Goal: Task Accomplishment & Management: Use online tool/utility

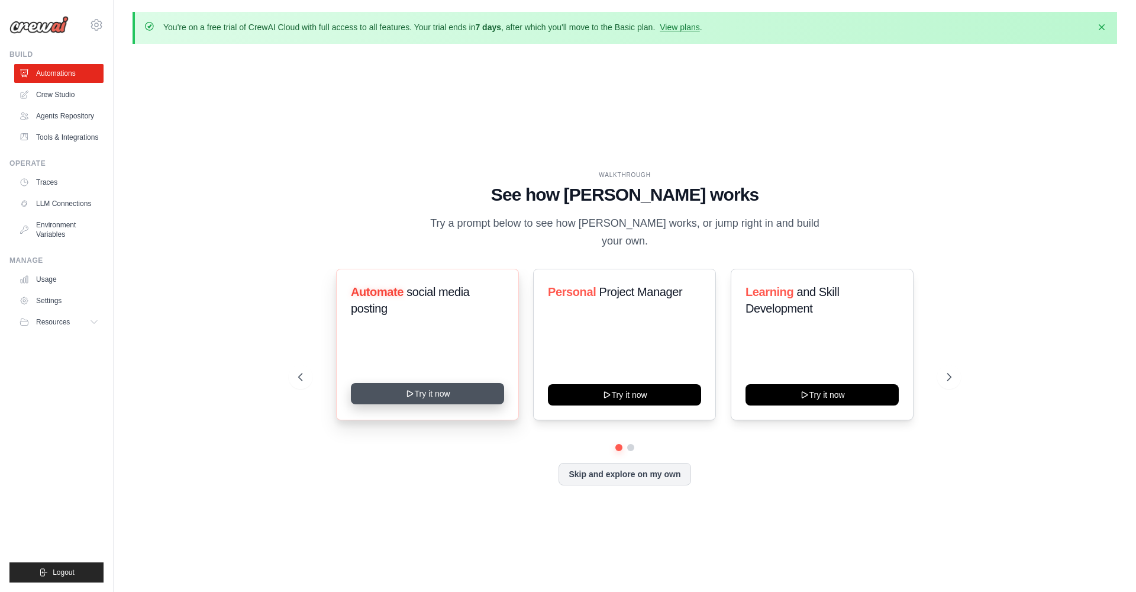
click at [412, 389] on icon at bounding box center [409, 393] width 9 height 9
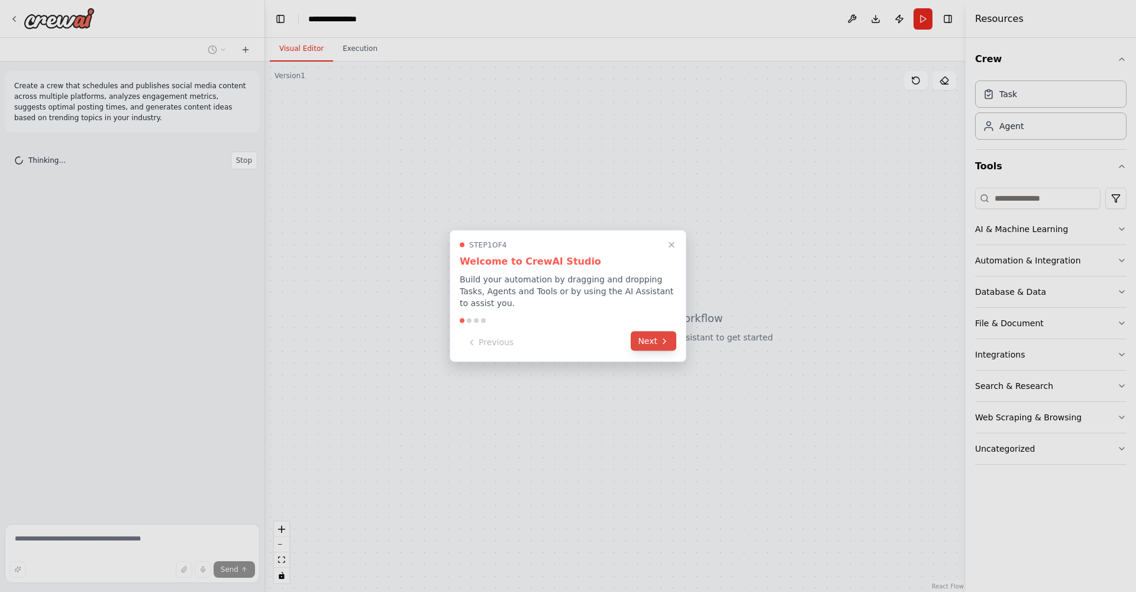
click at [652, 346] on button "Next" at bounding box center [654, 341] width 46 height 20
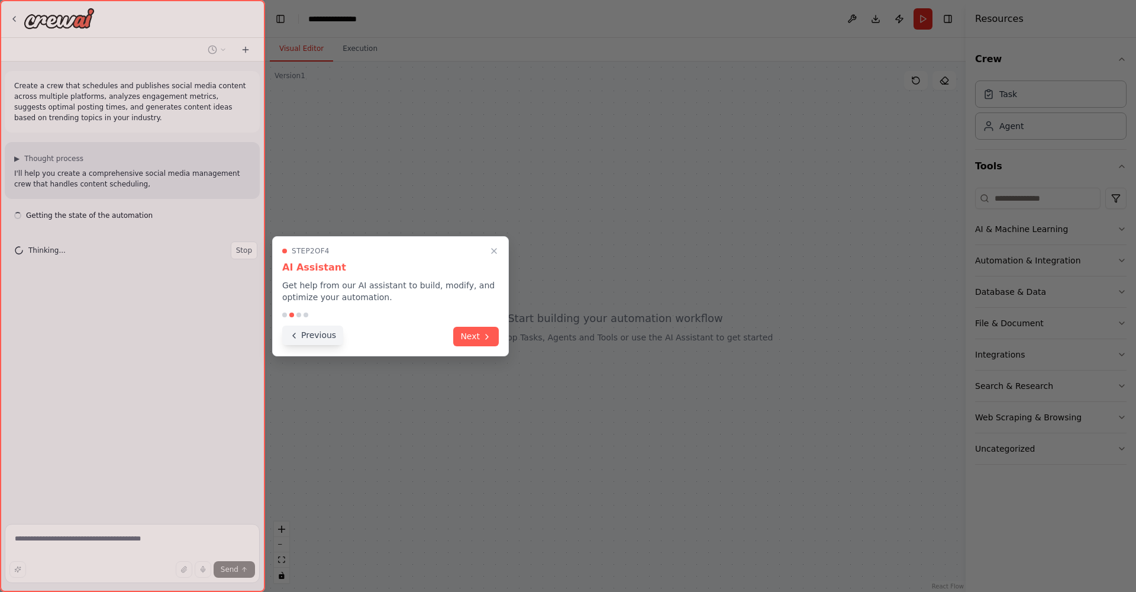
click at [308, 338] on button "Previous" at bounding box center [312, 335] width 61 height 20
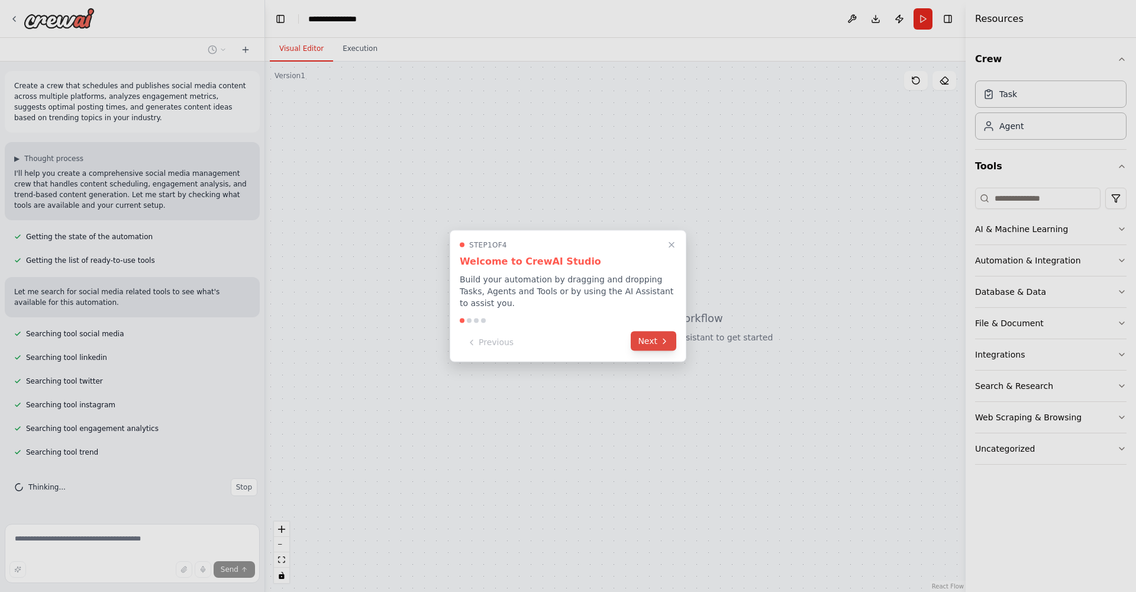
click at [653, 342] on button "Next" at bounding box center [654, 341] width 46 height 20
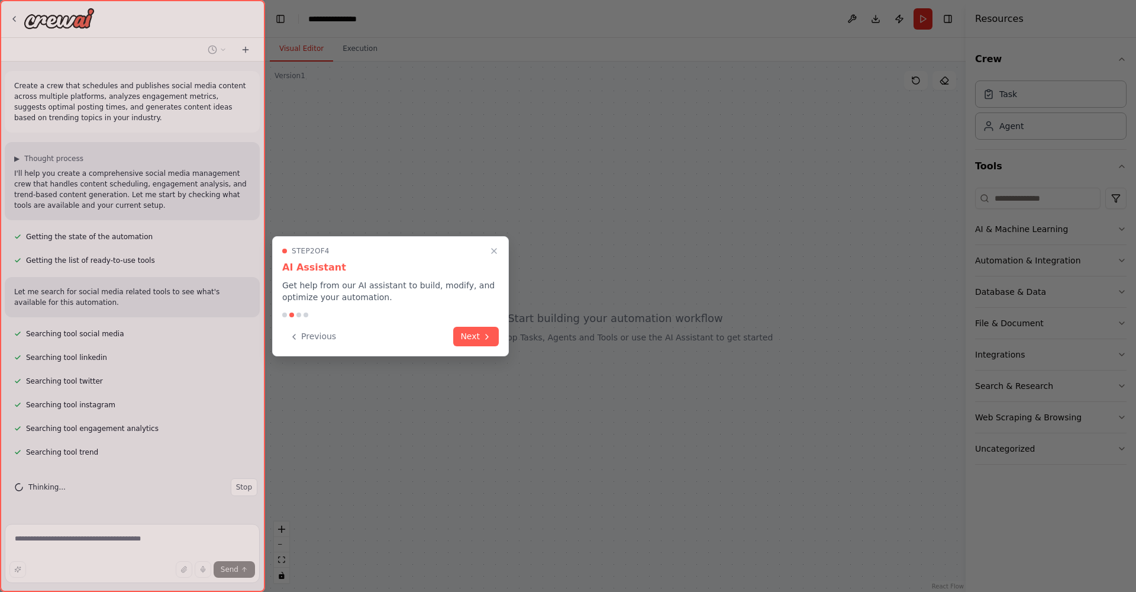
scroll to position [19, 0]
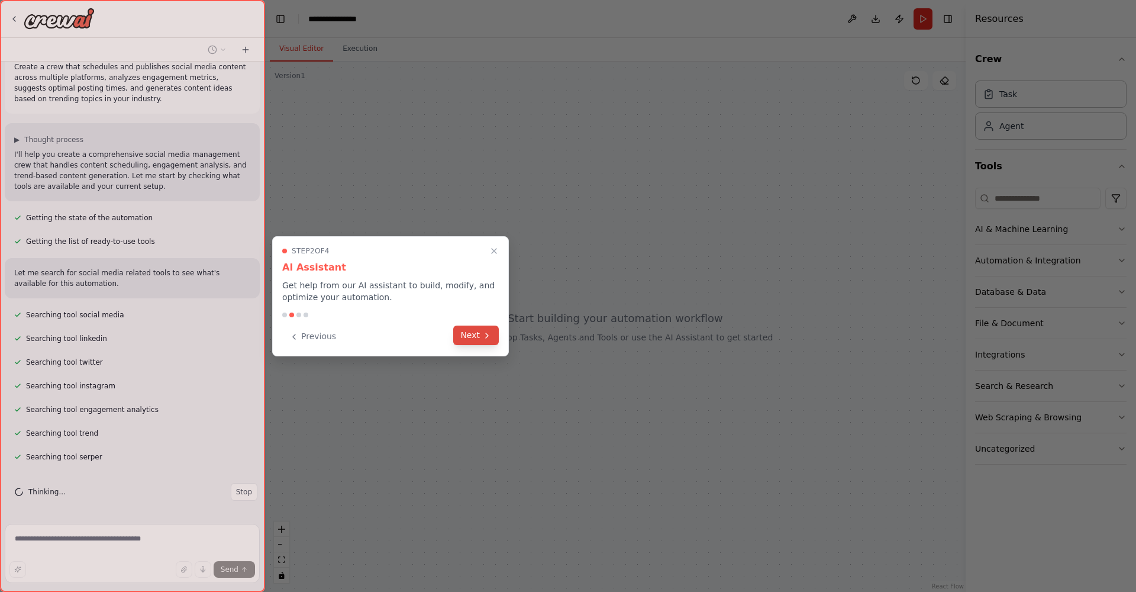
click at [480, 340] on button "Next" at bounding box center [476, 335] width 46 height 20
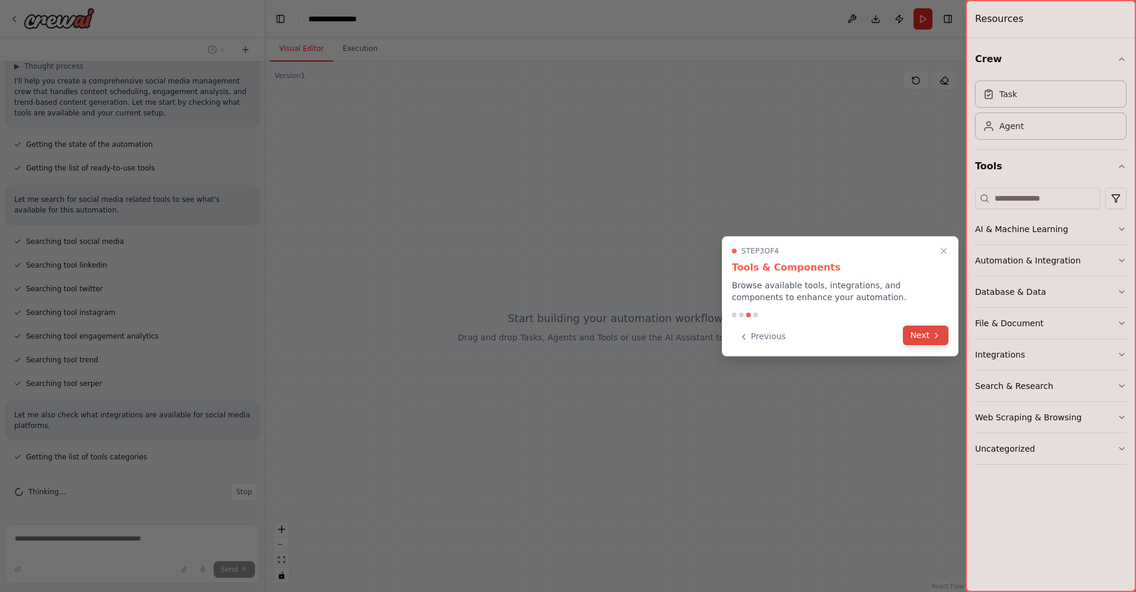
scroll to position [116, 0]
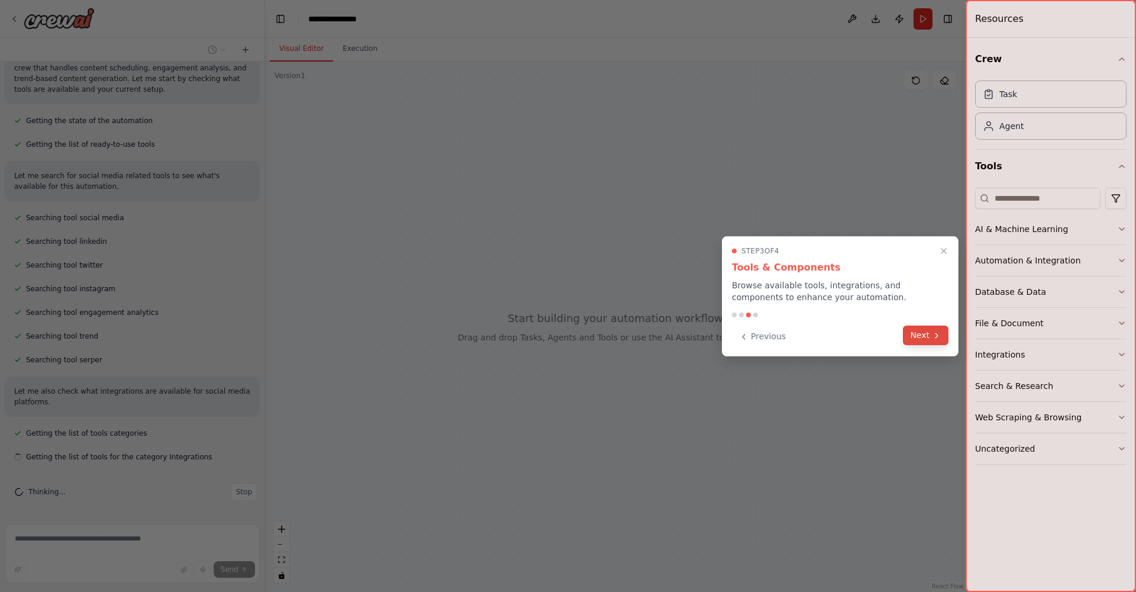
click at [919, 338] on button "Next" at bounding box center [926, 335] width 46 height 20
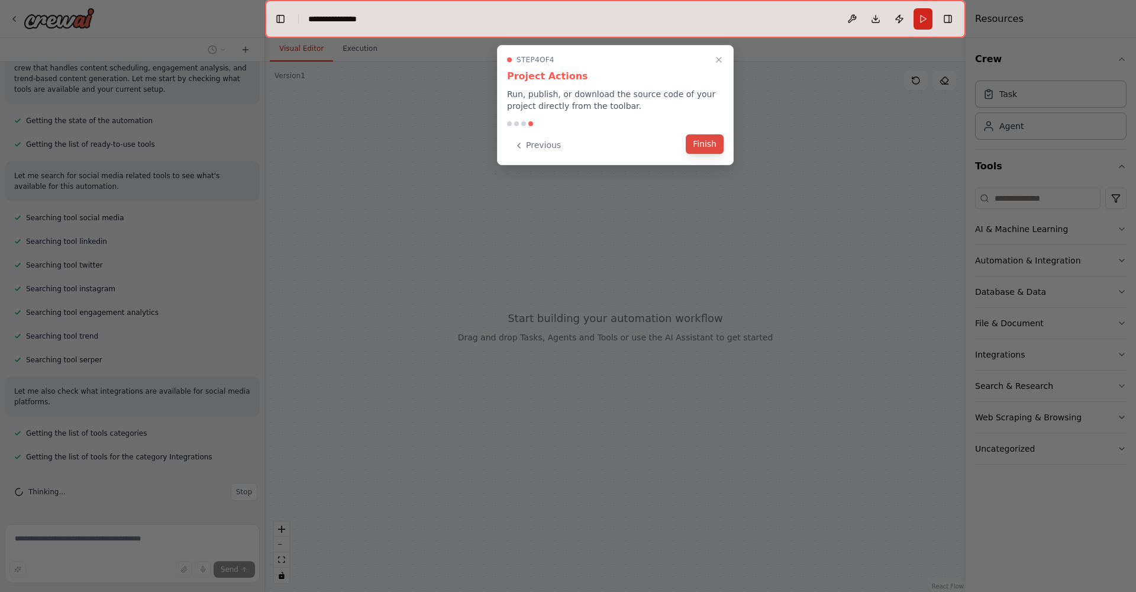
click at [715, 143] on button "Finish" at bounding box center [705, 144] width 38 height 20
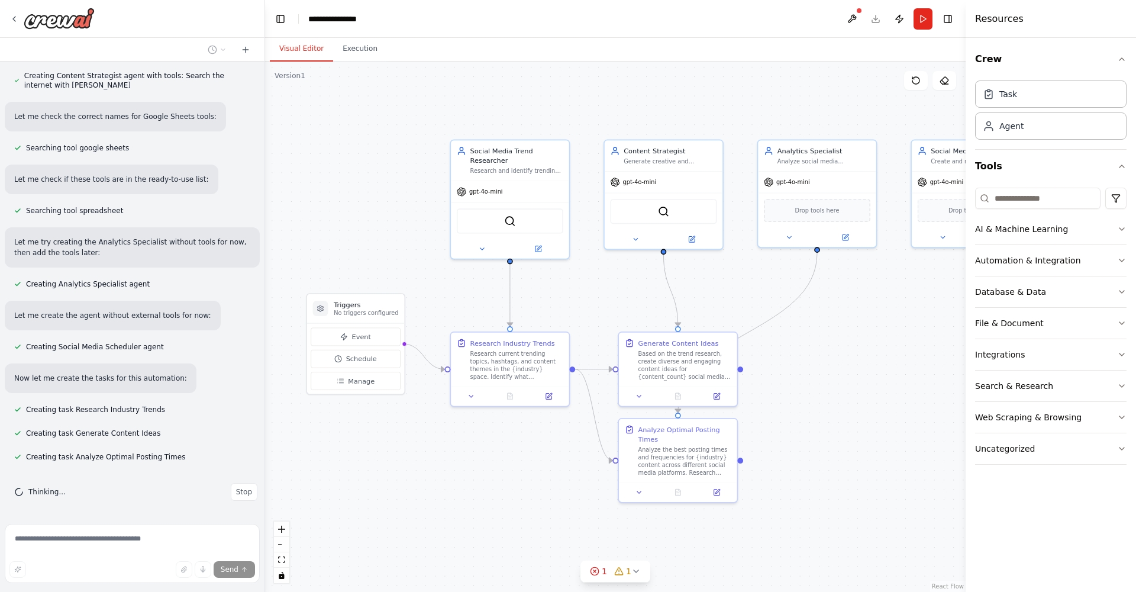
scroll to position [684, 0]
drag, startPoint x: 676, startPoint y: 314, endPoint x: 590, endPoint y: 298, distance: 87.2
click at [590, 298] on div ".deletable-edge-delete-btn { width: 20px; height: 20px; border: 0px solid #ffff…" at bounding box center [615, 327] width 701 height 530
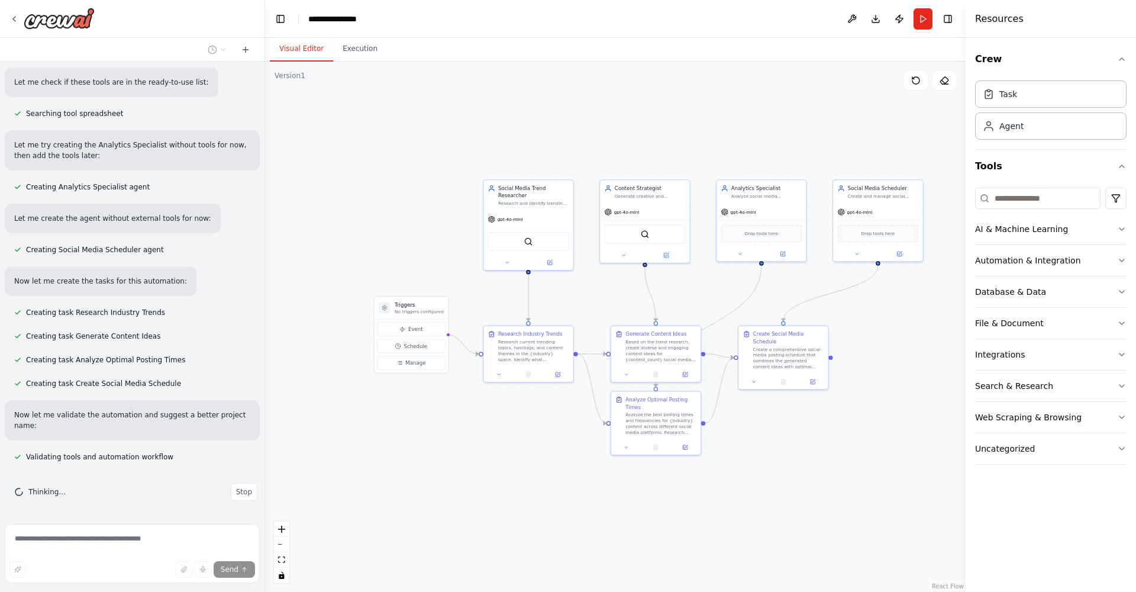
scroll to position [781, 0]
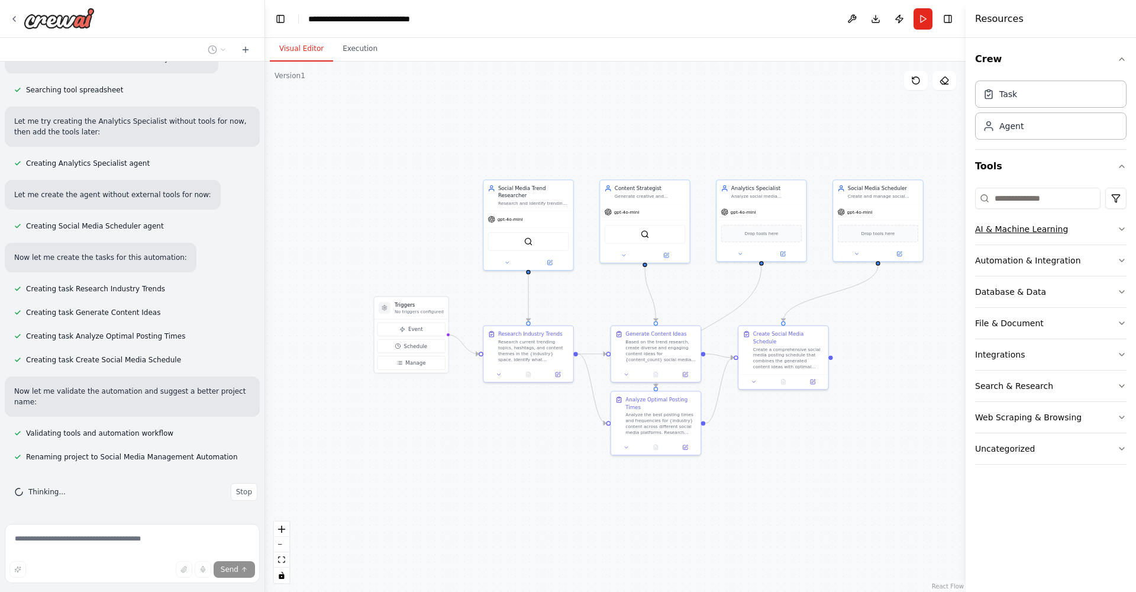
click at [1071, 227] on button "AI & Machine Learning" at bounding box center [1050, 229] width 151 height 31
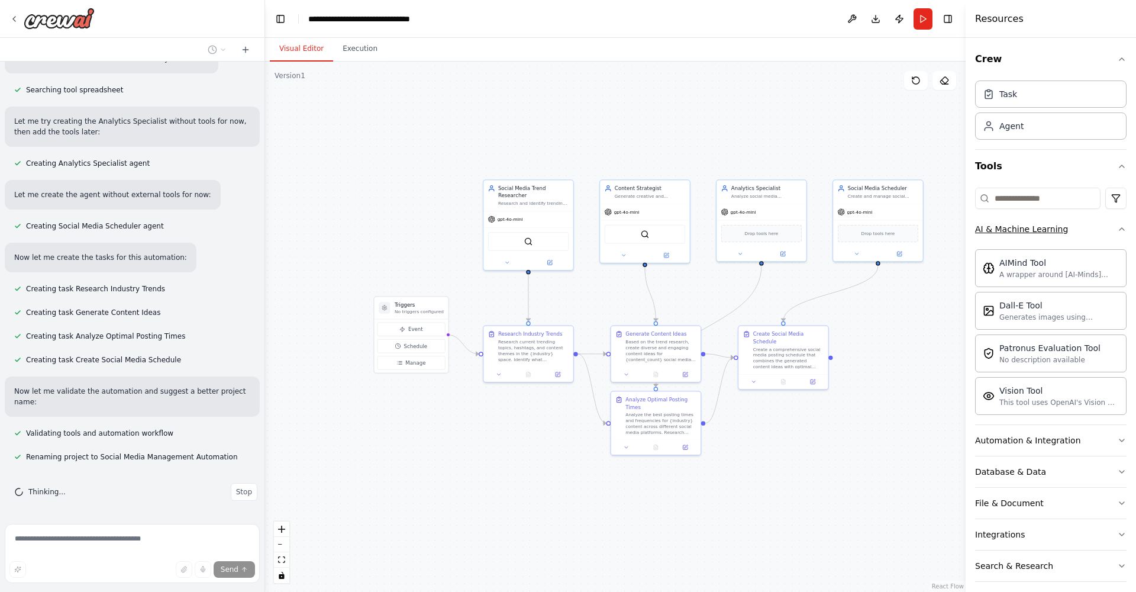
click at [1071, 227] on button "AI & Machine Learning" at bounding box center [1050, 229] width 151 height 31
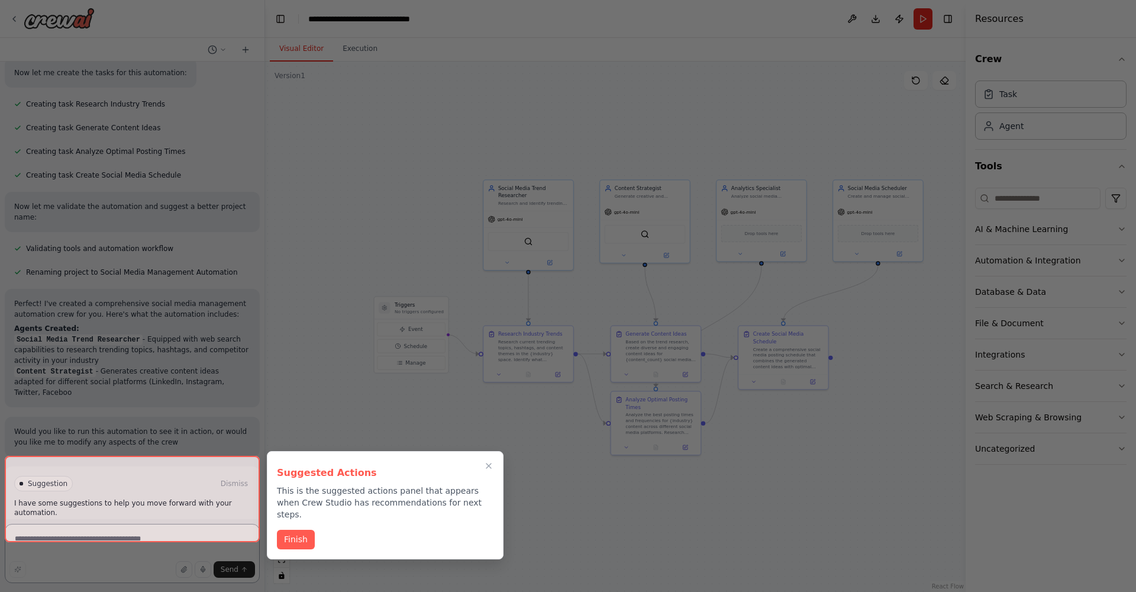
scroll to position [1008, 0]
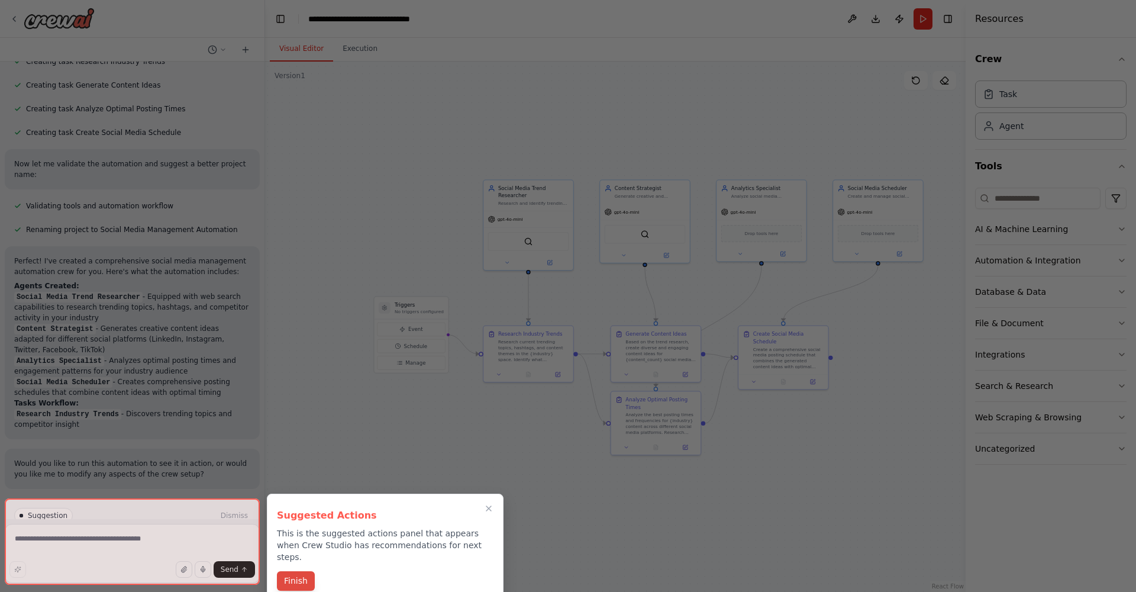
click at [293, 571] on button "Finish" at bounding box center [296, 581] width 38 height 20
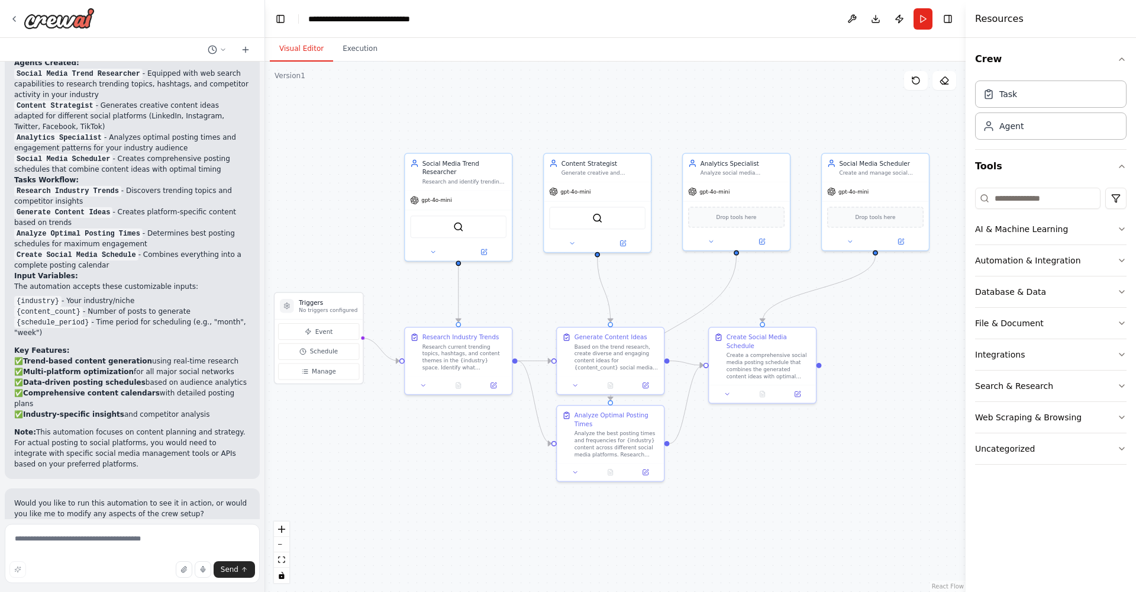
scroll to position [1234, 0]
click at [624, 361] on div "Based on the trend research, create diverse and engaging content ideas for {con…" at bounding box center [617, 355] width 84 height 28
click at [599, 356] on div "Based on the trend research, create diverse and engaging content ideas for {con…" at bounding box center [617, 355] width 84 height 28
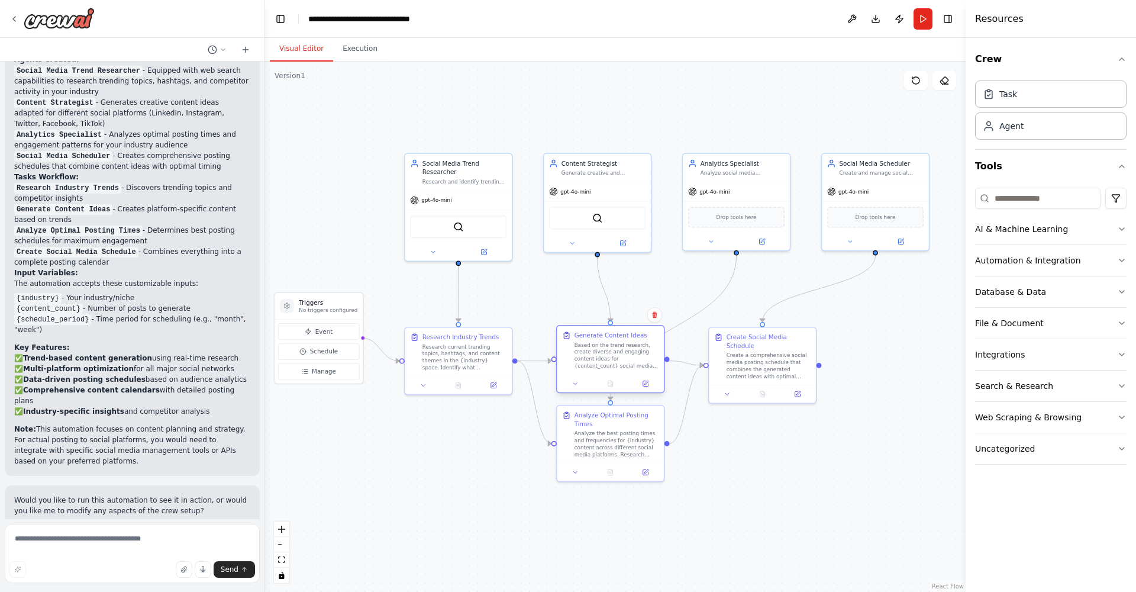
click at [599, 356] on div "Based on the trend research, create diverse and engaging content ideas for {con…" at bounding box center [617, 355] width 84 height 28
click at [424, 483] on div ".deletable-edge-delete-btn { width: 20px; height: 20px; border: 0px solid #ffff…" at bounding box center [615, 327] width 701 height 530
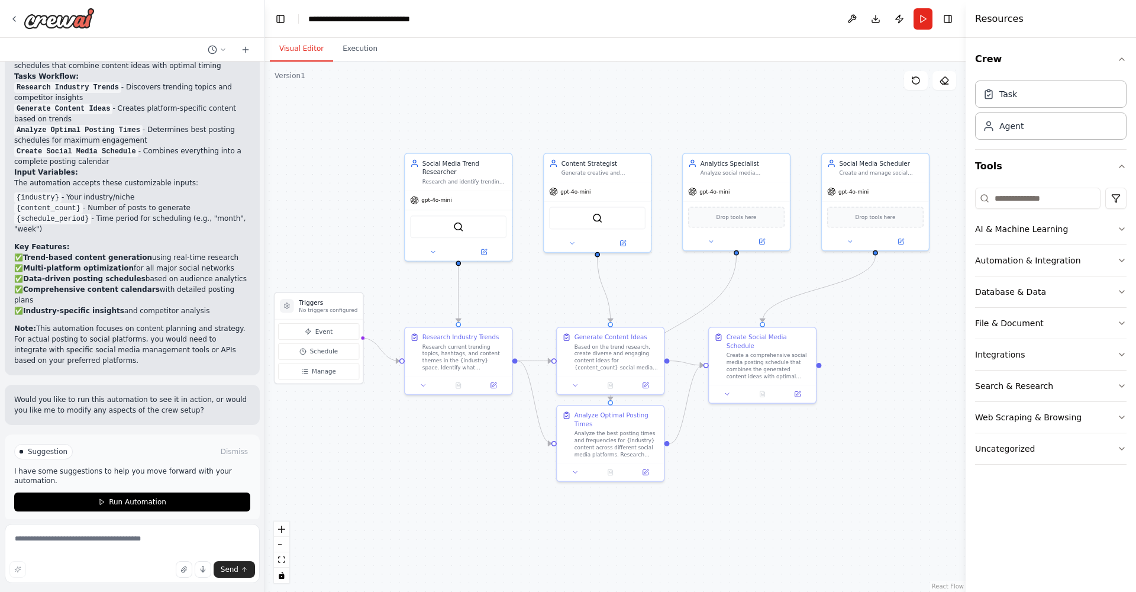
scroll to position [0, 0]
click at [46, 542] on textarea at bounding box center [132, 553] width 255 height 59
type textarea "**********"
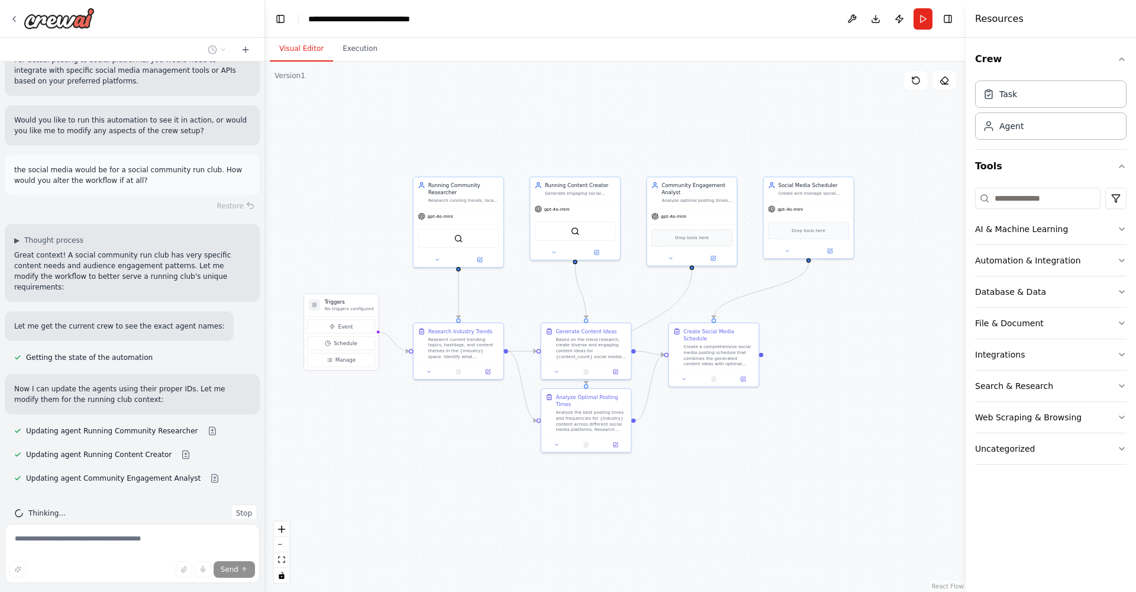
scroll to position [1638, 0]
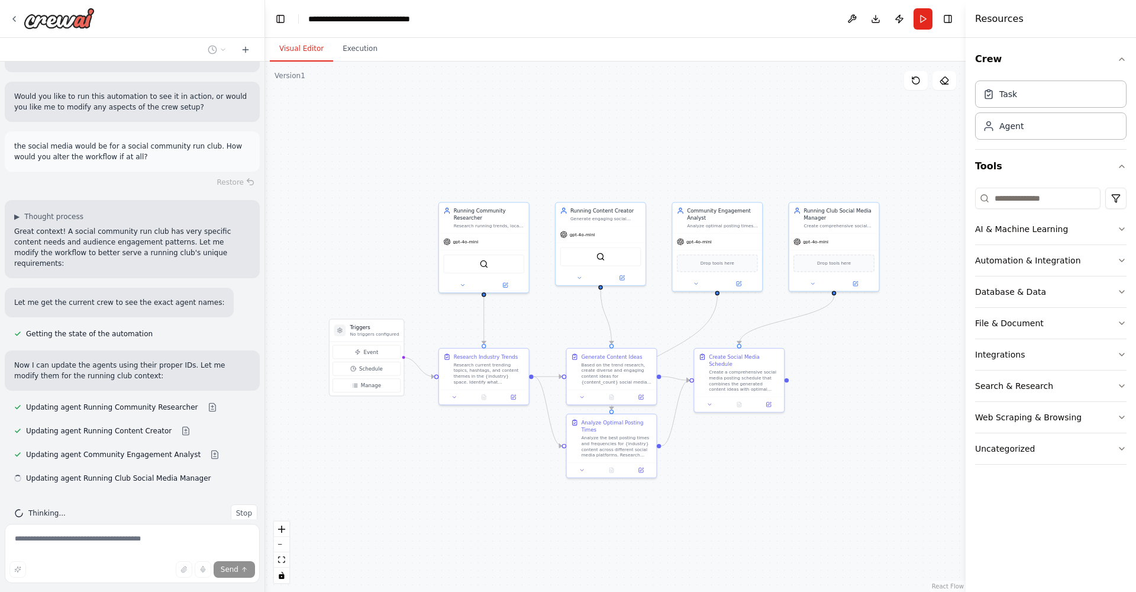
drag, startPoint x: 432, startPoint y: 455, endPoint x: 460, endPoint y: 485, distance: 41.0
click at [460, 485] on div ".deletable-edge-delete-btn { width: 20px; height: 20px; border: 0px solid #ffff…" at bounding box center [615, 327] width 701 height 530
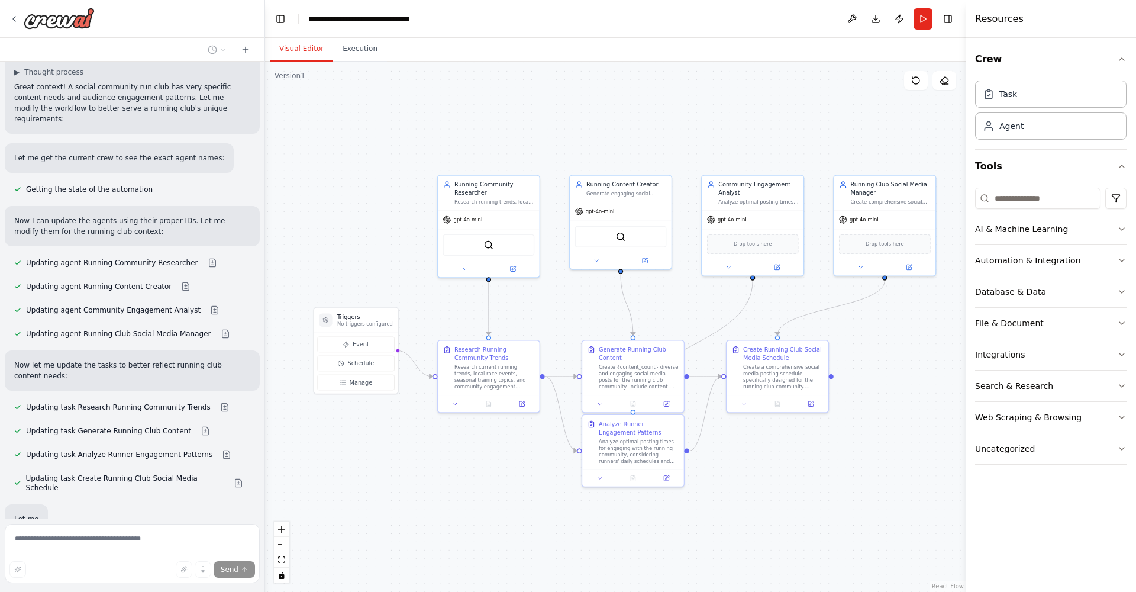
scroll to position [1845, 0]
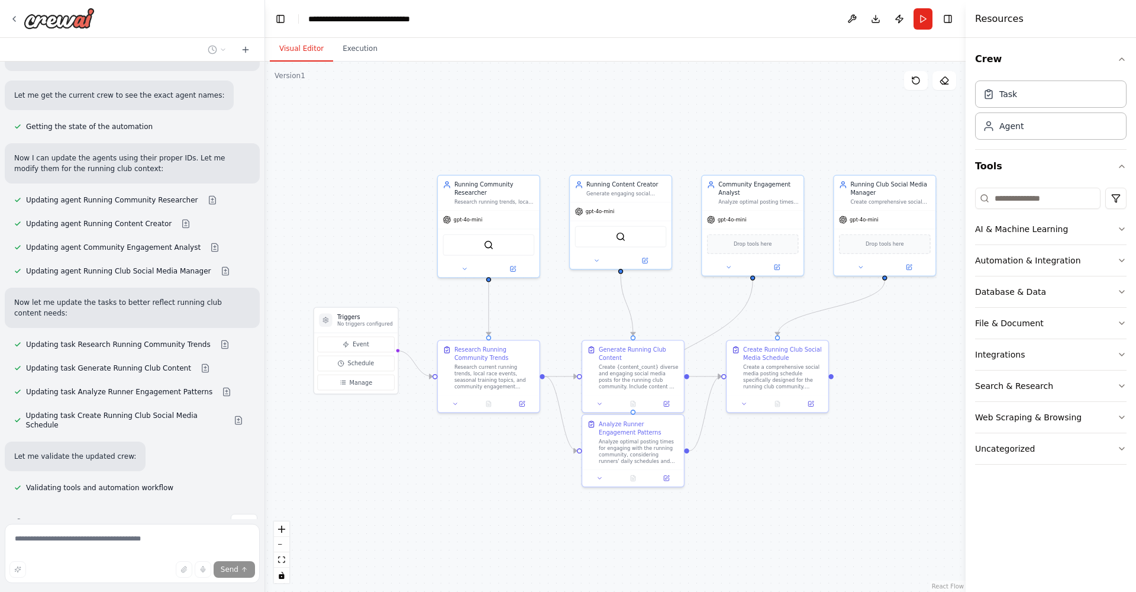
click at [792, 24] on header "**********" at bounding box center [615, 19] width 701 height 38
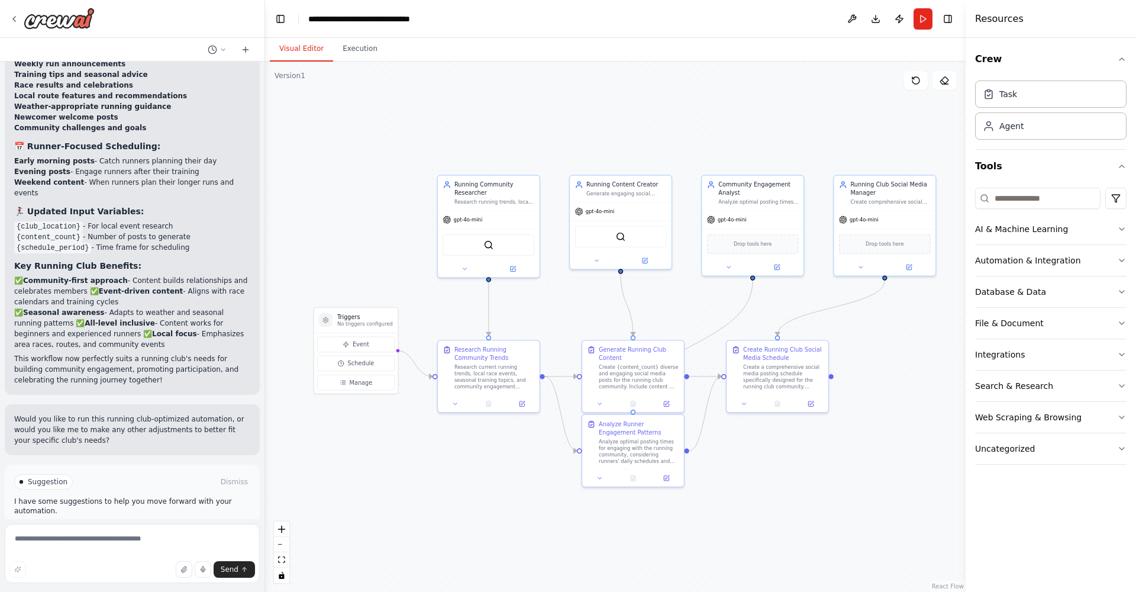
scroll to position [2476, 0]
click at [156, 538] on textarea "**********" at bounding box center [132, 553] width 255 height 59
click at [110, 550] on textarea "**********" at bounding box center [132, 553] width 255 height 59
type textarea "**********"
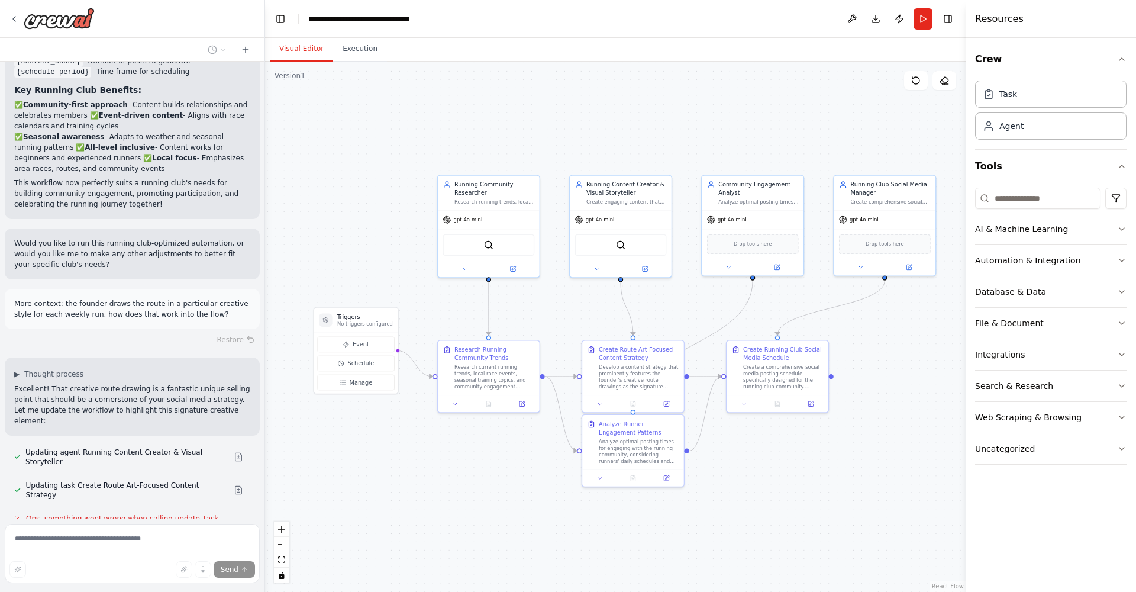
scroll to position [2676, 0]
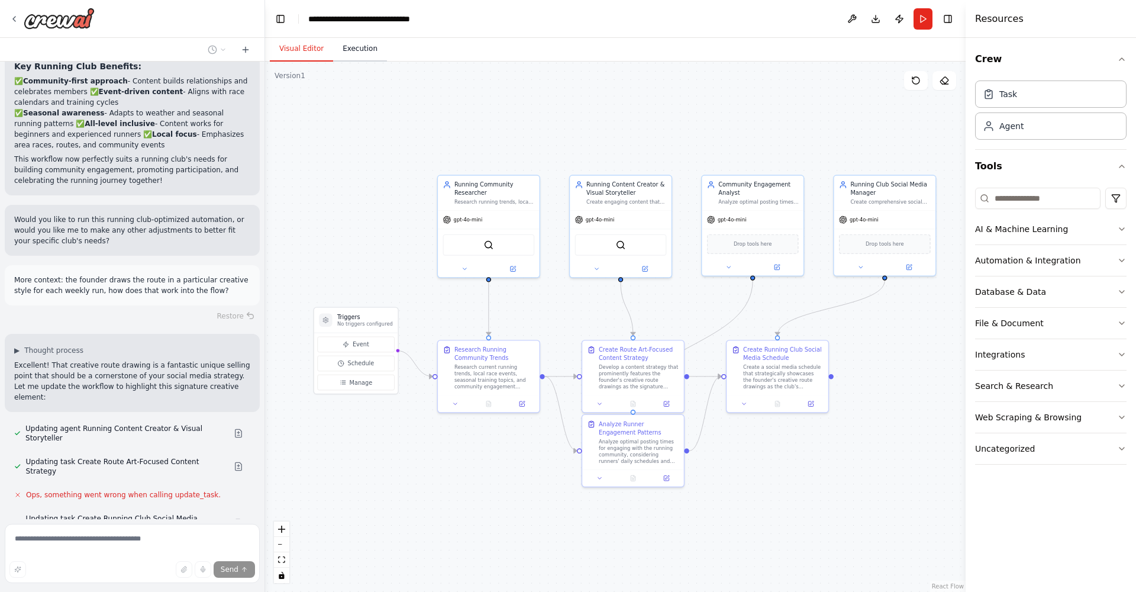
click at [359, 52] on button "Execution" at bounding box center [360, 49] width 54 height 25
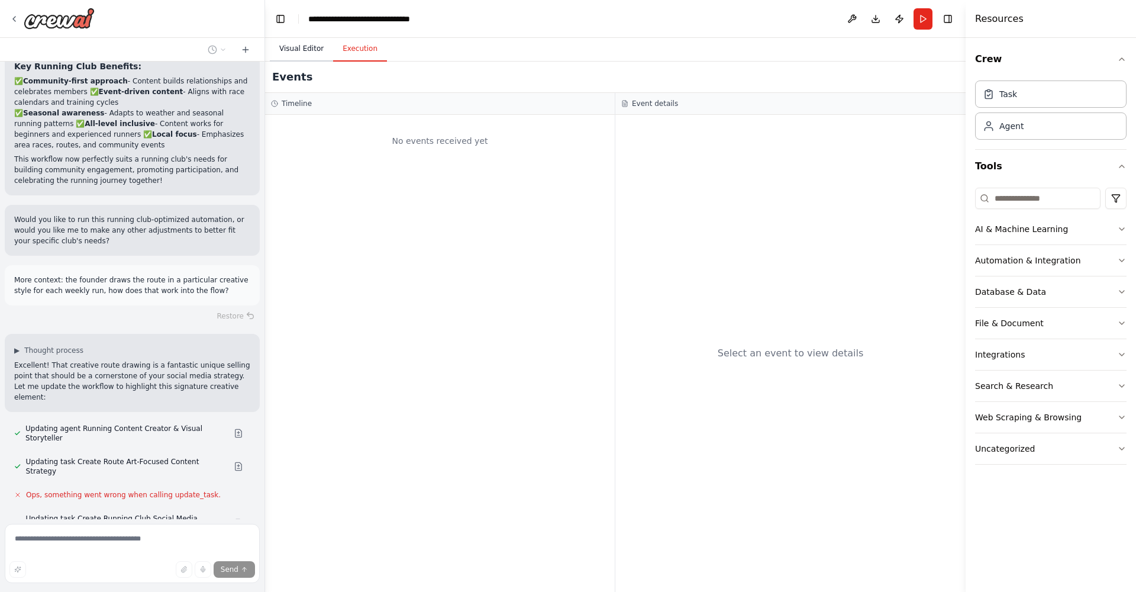
click at [302, 44] on button "Visual Editor" at bounding box center [301, 49] width 63 height 25
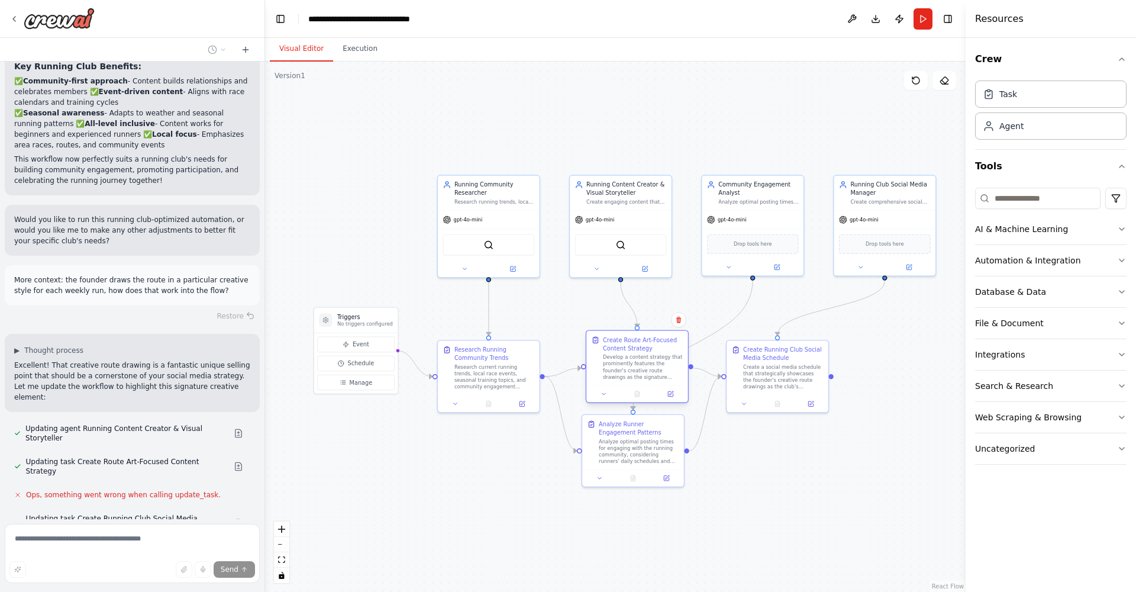
drag, startPoint x: 636, startPoint y: 362, endPoint x: 637, endPoint y: 354, distance: 7.7
click at [637, 354] on div "Create Route Art-Focused Content Strategy Develop a content strategy that promi…" at bounding box center [643, 358] width 80 height 44
drag, startPoint x: 640, startPoint y: 455, endPoint x: 647, endPoint y: 460, distance: 9.4
click at [647, 460] on div "Analyze optimal posting times for engaging with the running community, consider…" at bounding box center [643, 457] width 80 height 27
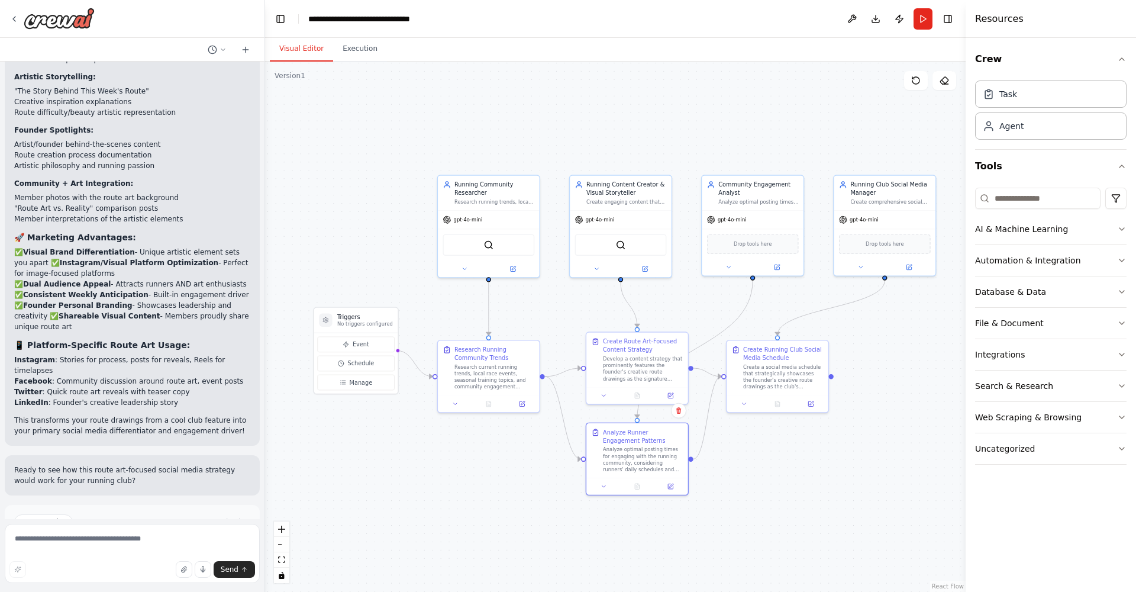
scroll to position [3398, 0]
click at [88, 511] on div "Create a crew that schedules and publishes social media content across multiple…" at bounding box center [132, 290] width 264 height 457
click at [117, 568] on span "Run Automation" at bounding box center [137, 572] width 57 height 9
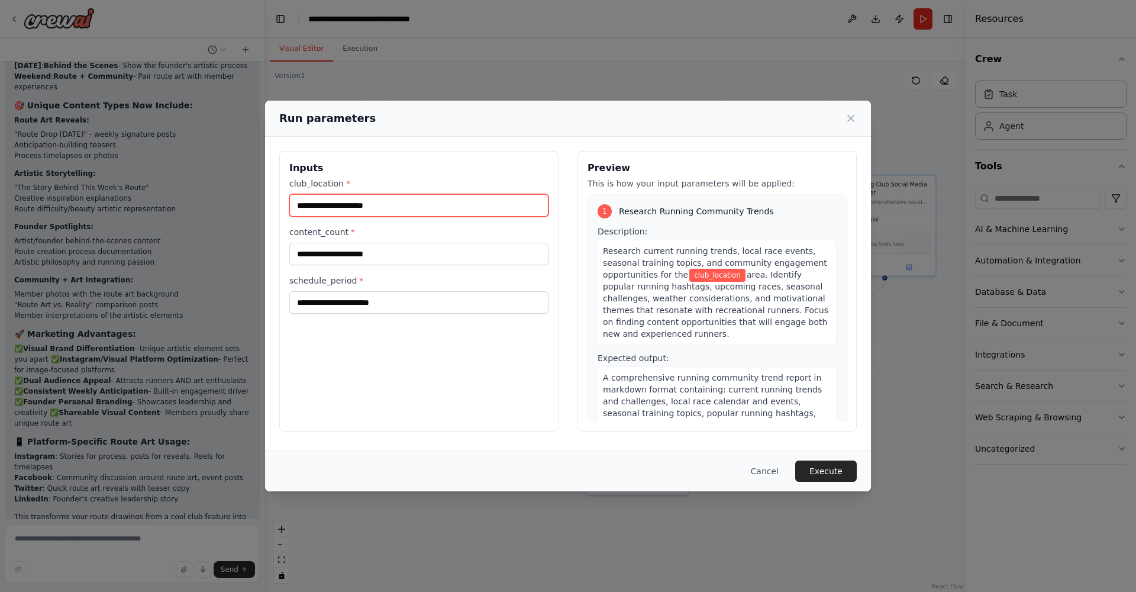
click at [395, 205] on input "club_location *" at bounding box center [418, 205] width 259 height 22
type input "*********"
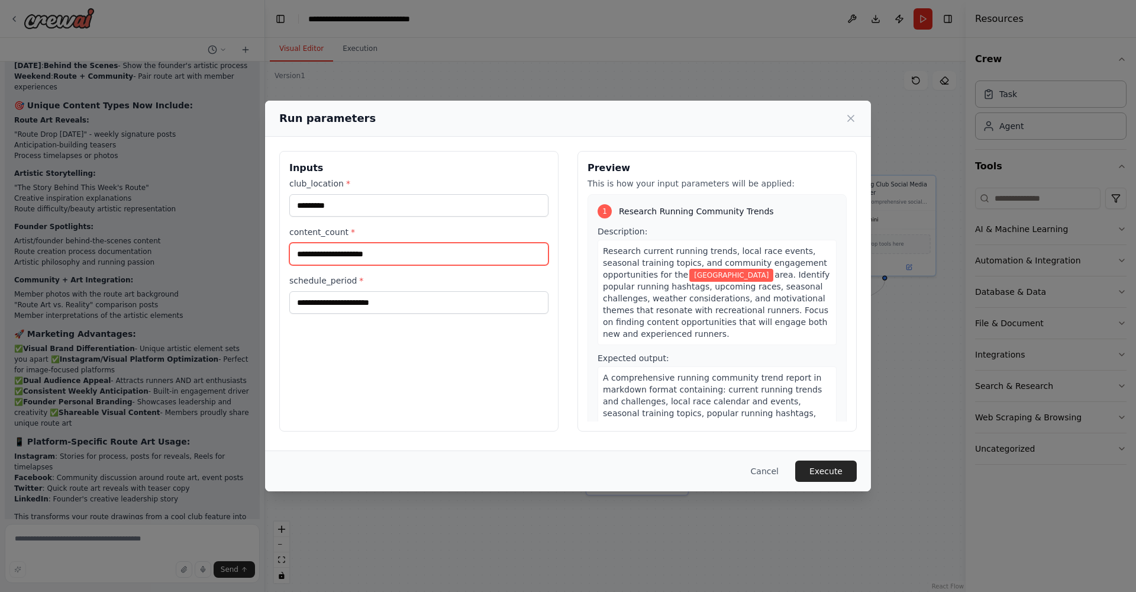
click at [379, 259] on input "content_count *" at bounding box center [418, 254] width 259 height 22
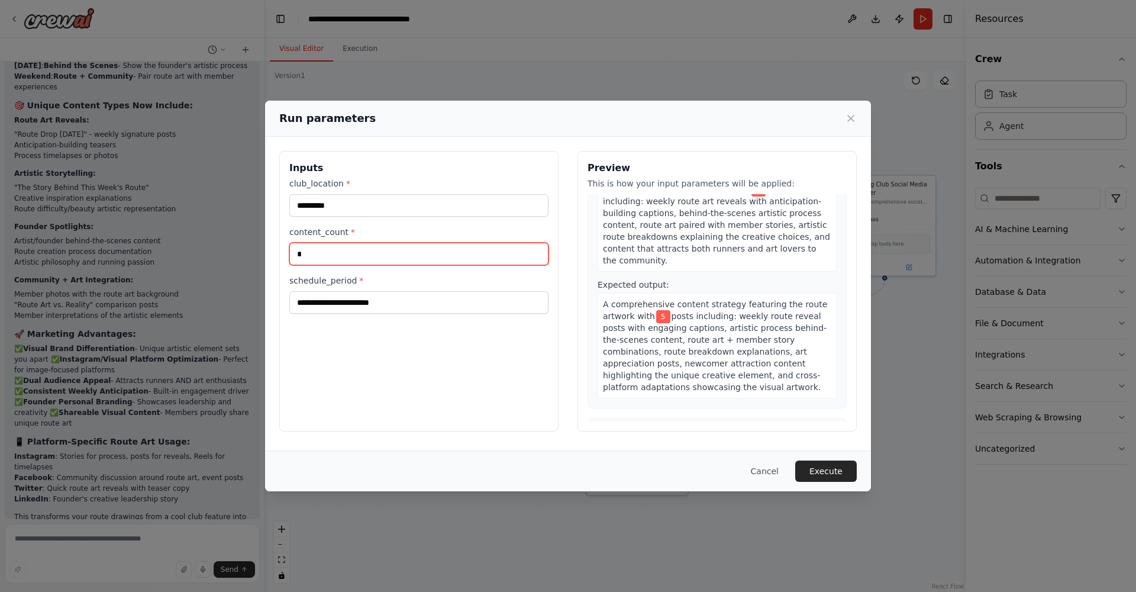
scroll to position [359, 0]
type input "*"
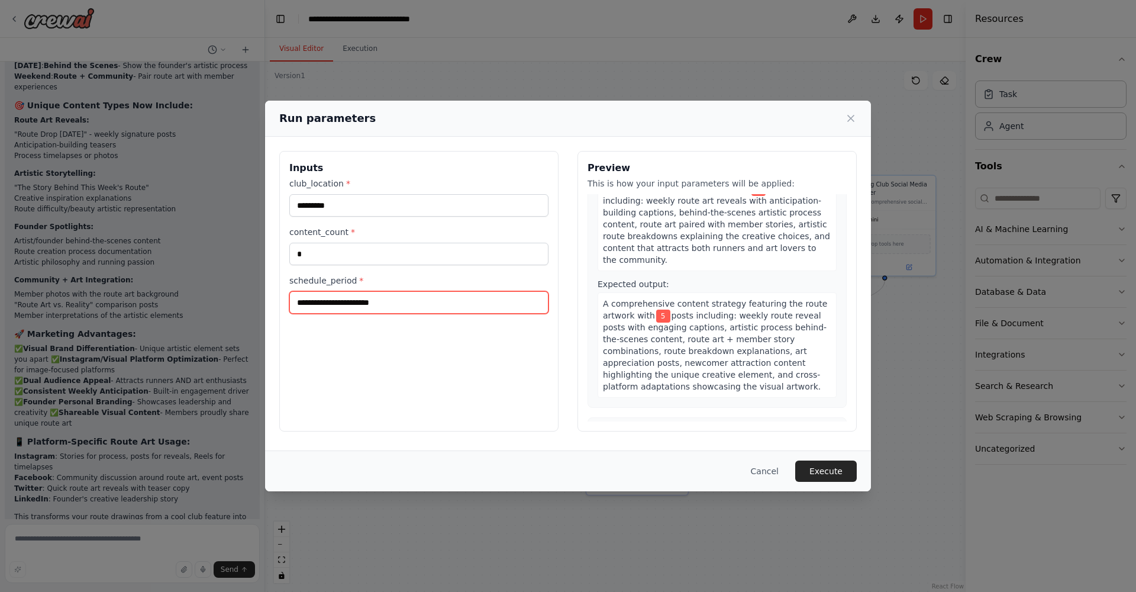
click at [432, 301] on input "schedule_period *" at bounding box center [418, 302] width 259 height 22
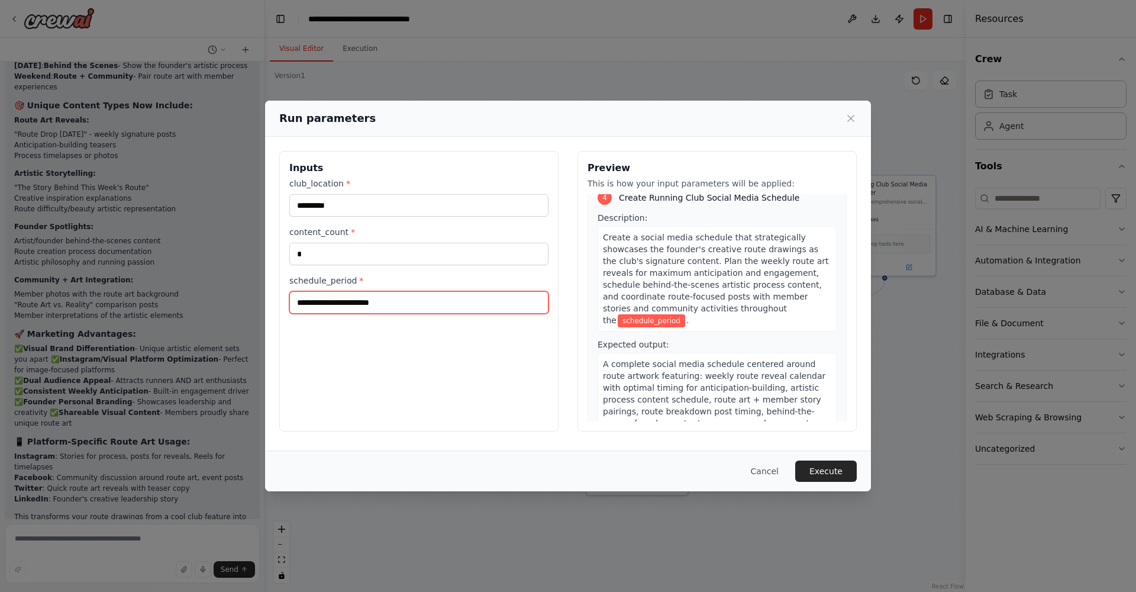
scroll to position [892, 0]
type input "*"
type input "*****"
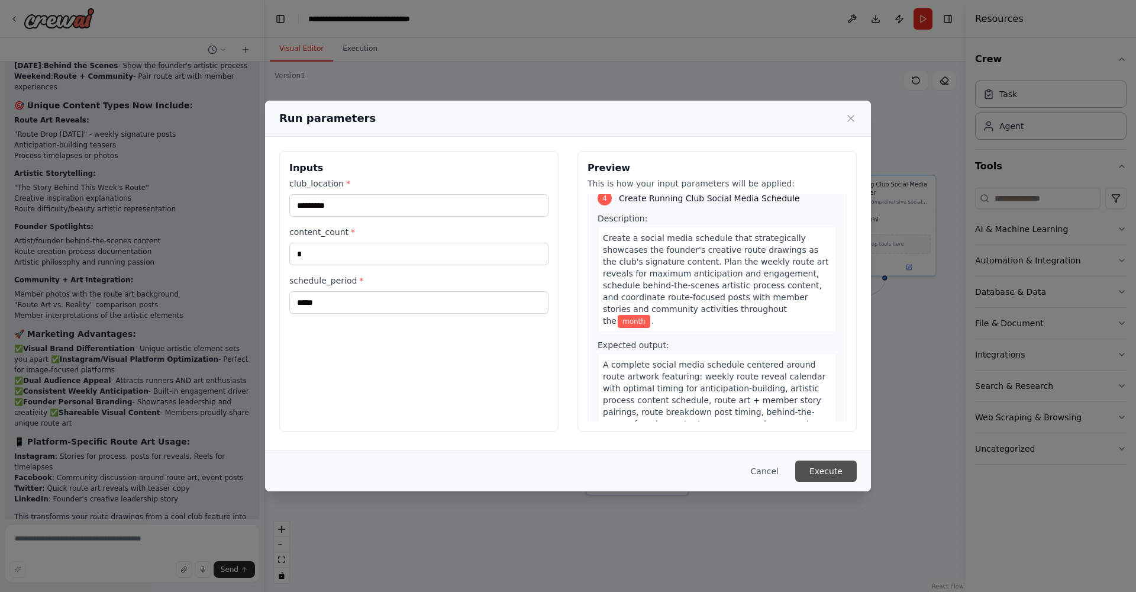
click at [823, 479] on button "Execute" at bounding box center [826, 470] width 62 height 21
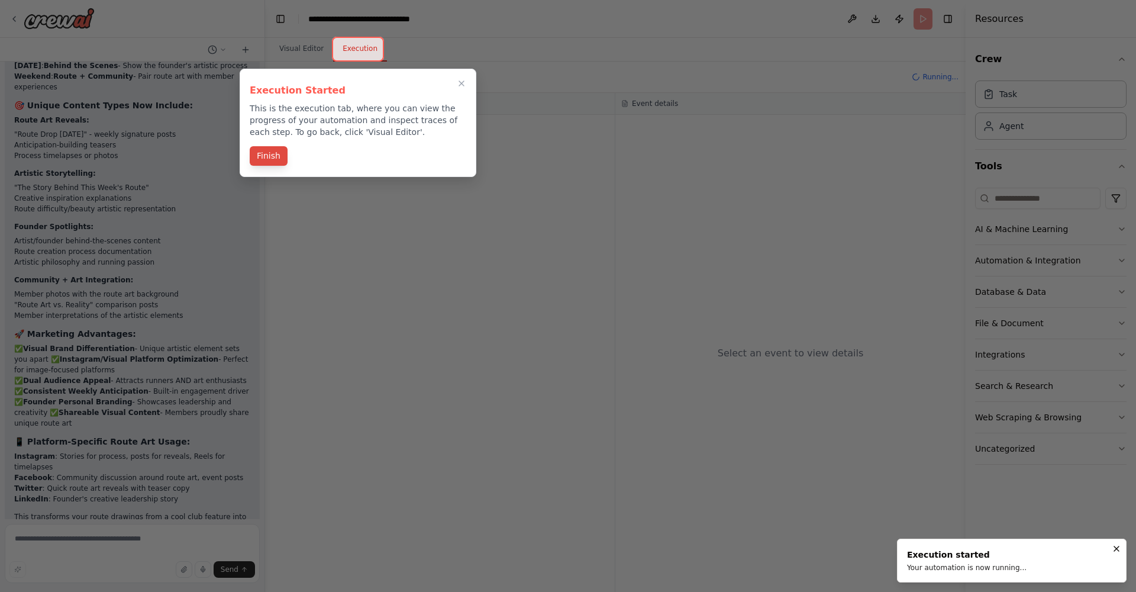
click at [264, 157] on button "Finish" at bounding box center [269, 156] width 38 height 20
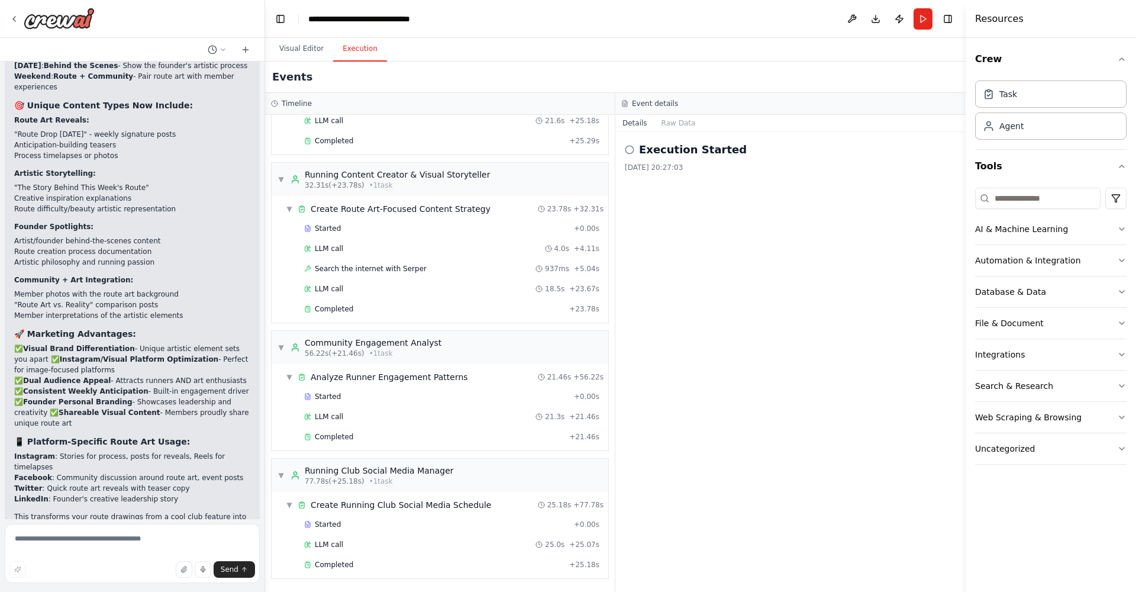
scroll to position [127, 0]
click at [680, 122] on button "Raw Data" at bounding box center [678, 123] width 49 height 17
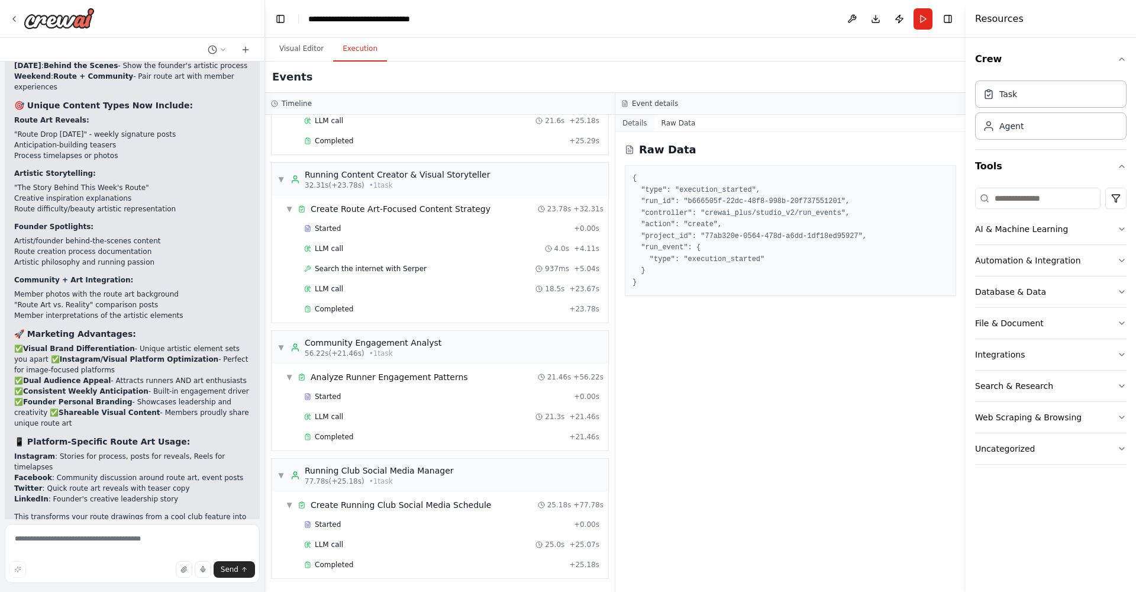
click at [632, 122] on button "Details" at bounding box center [634, 123] width 39 height 17
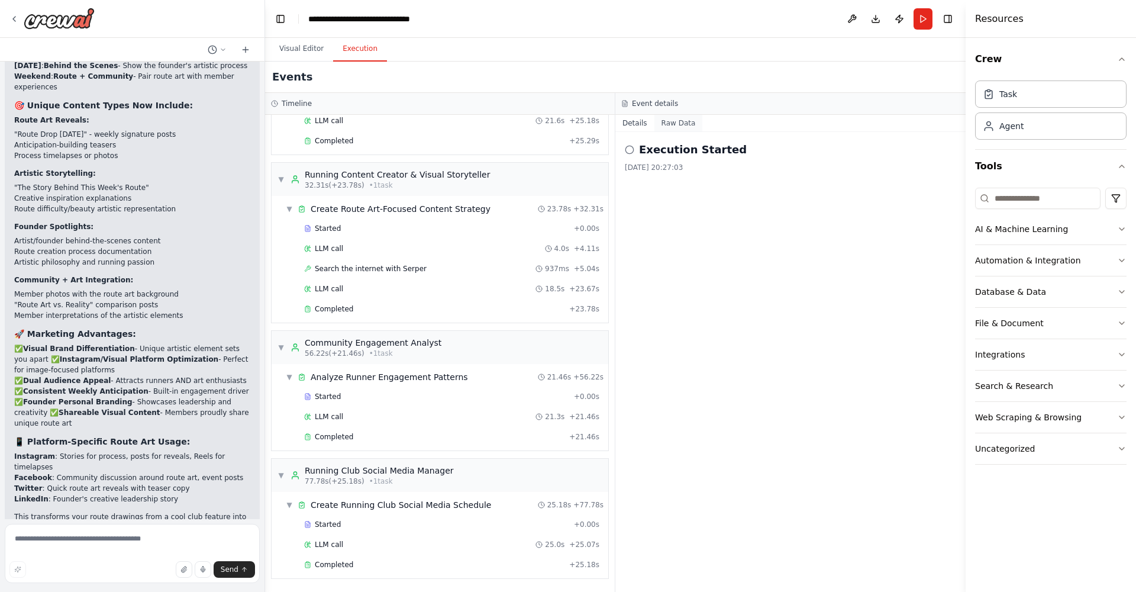
click at [669, 121] on button "Raw Data" at bounding box center [678, 123] width 49 height 17
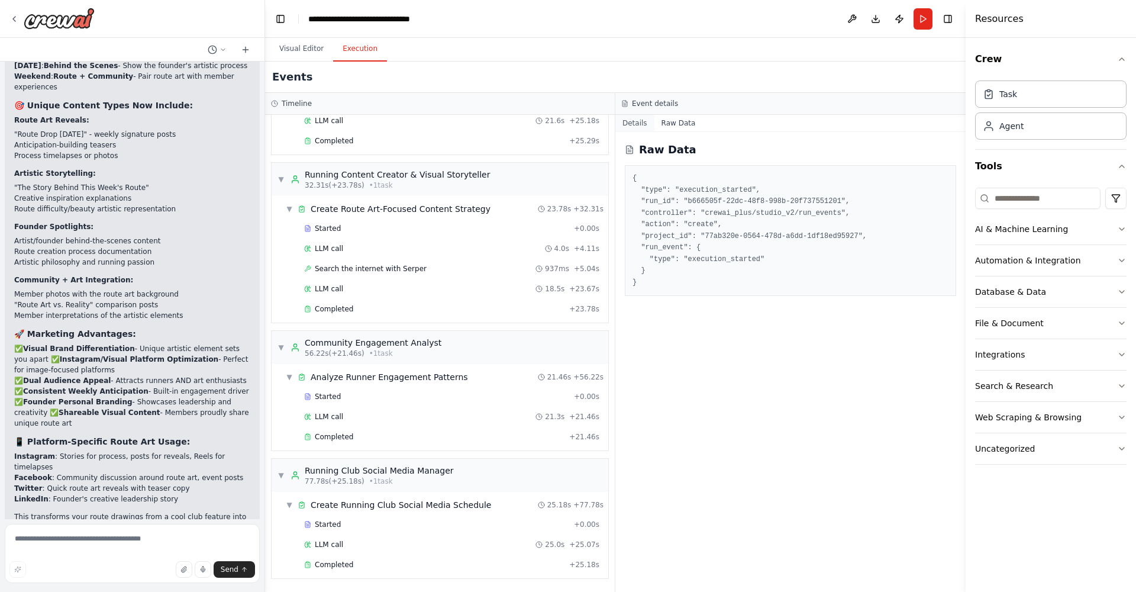
click at [637, 124] on button "Details" at bounding box center [634, 123] width 39 height 17
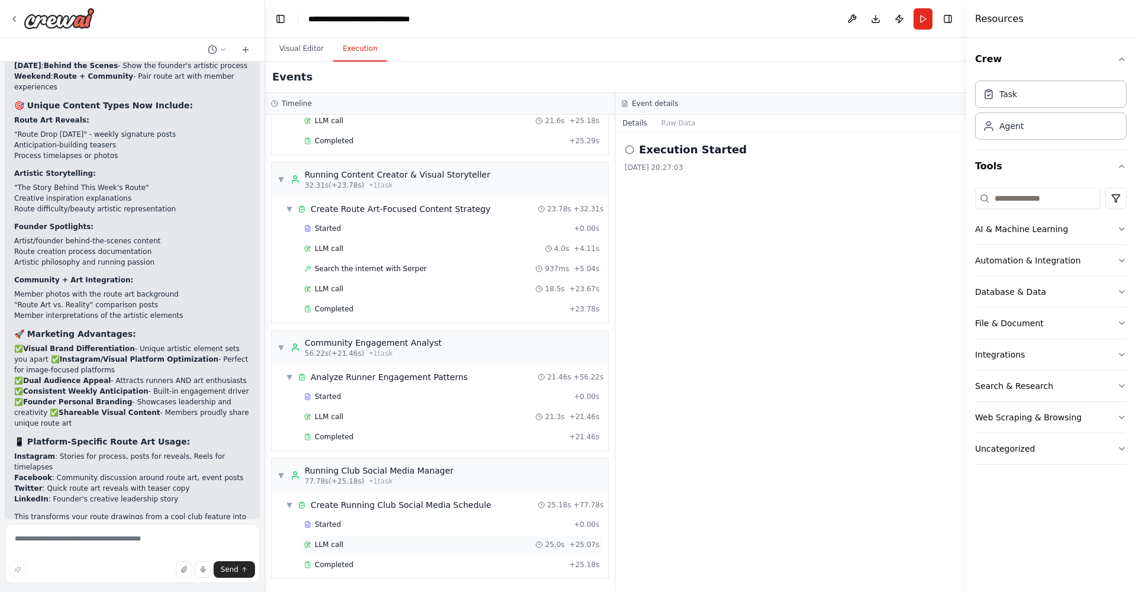
click at [344, 546] on div "LLM call 25.0s + 25.07s" at bounding box center [451, 544] width 295 height 9
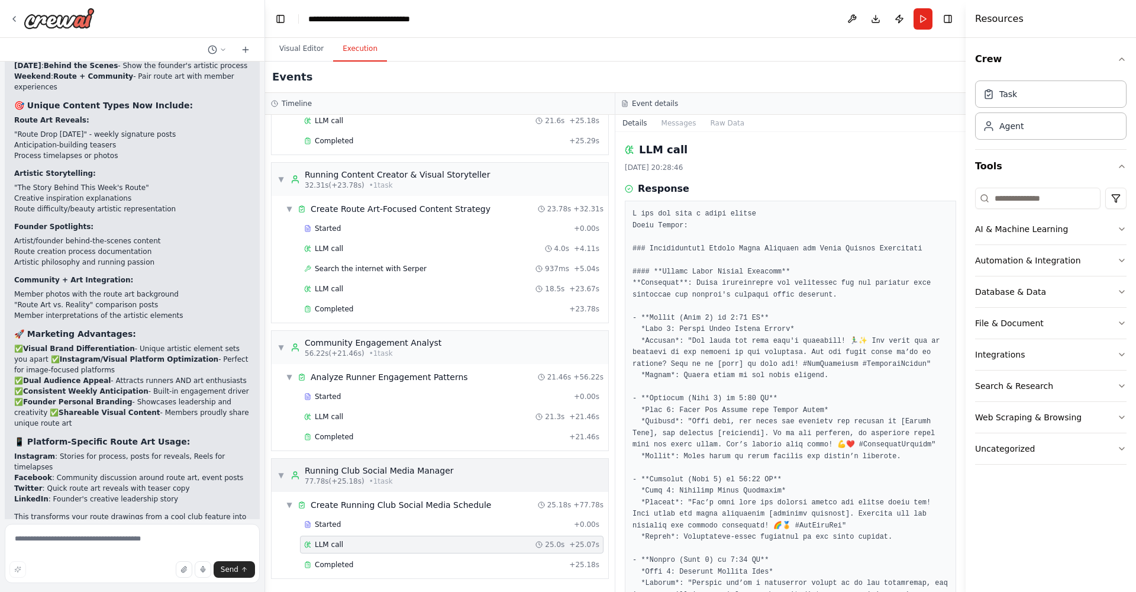
scroll to position [0, 0]
click at [351, 250] on div "LLM call 4.0s + 4.11s" at bounding box center [451, 248] width 295 height 9
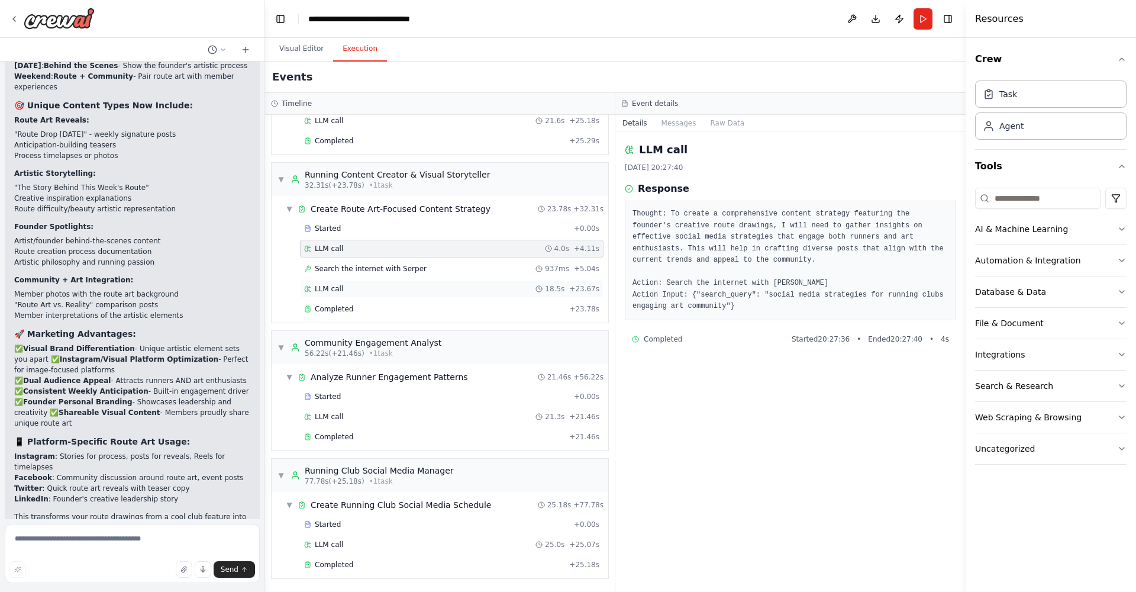
click at [397, 286] on div "LLM call 18.5s + 23.67s" at bounding box center [451, 288] width 295 height 9
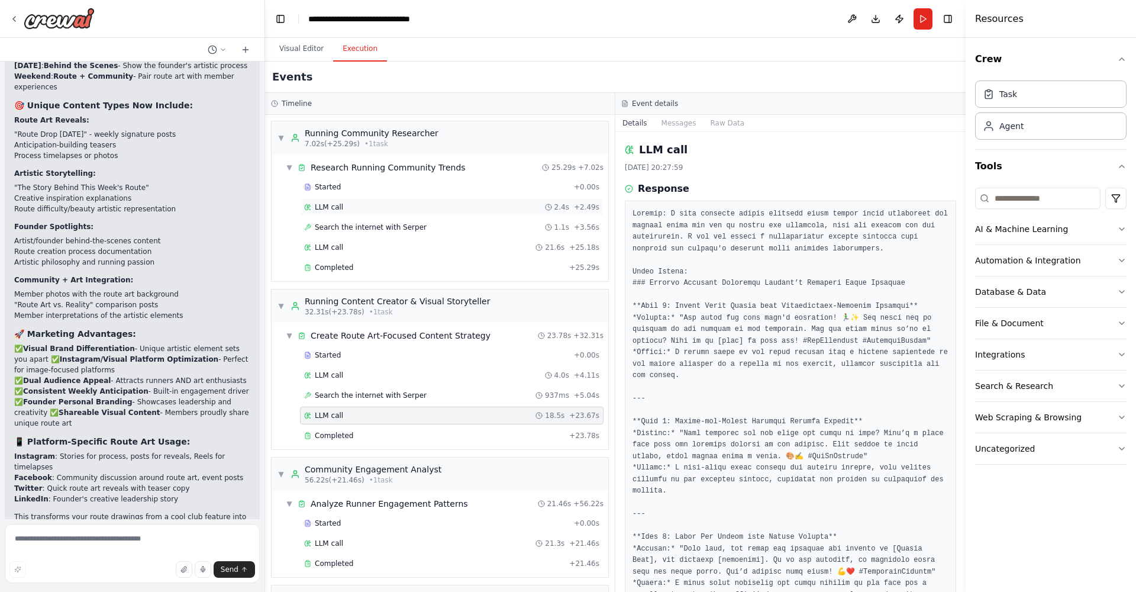
click at [346, 202] on div "LLM call 2.4s + 2.49s" at bounding box center [451, 206] width 295 height 9
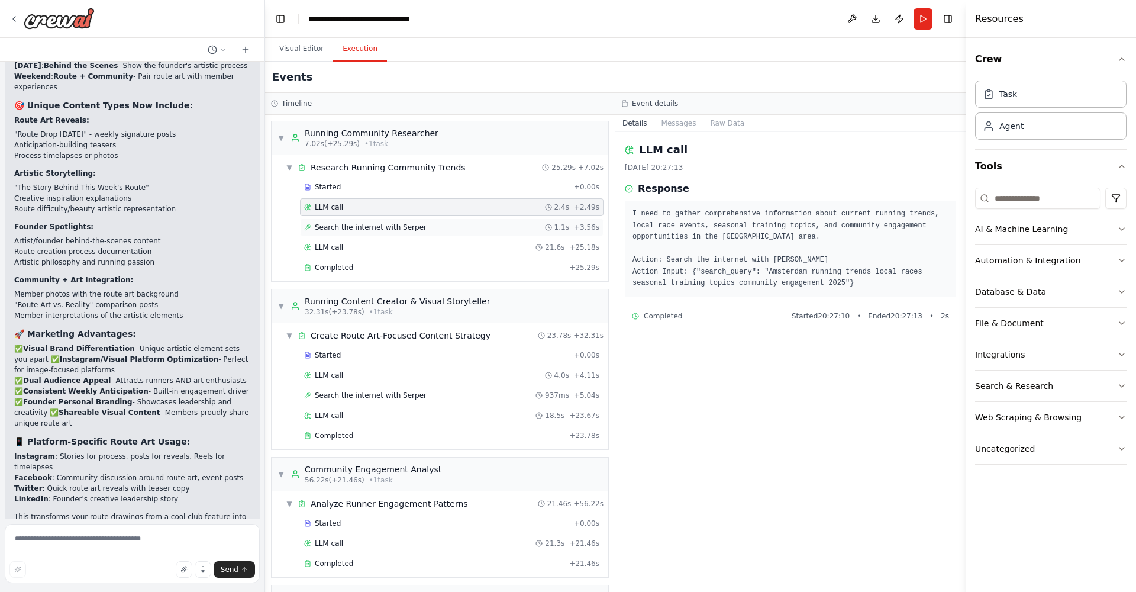
click at [467, 225] on div "Search the internet with [PERSON_NAME] 1.1s + 3.56s" at bounding box center [451, 226] width 295 height 9
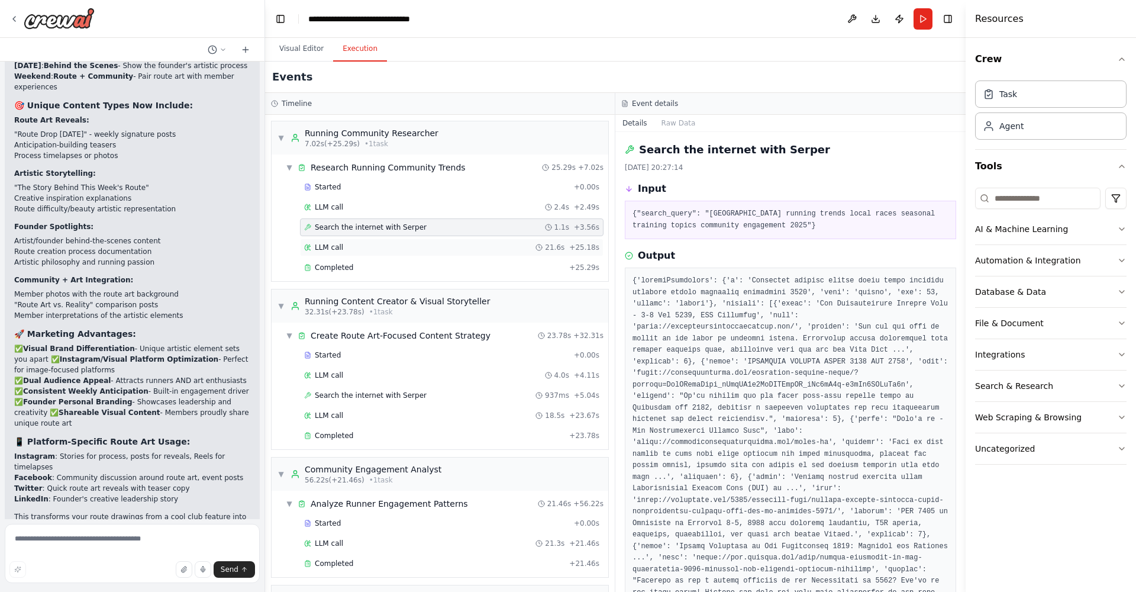
click at [427, 243] on div "LLM call 21.6s + 25.18s" at bounding box center [451, 247] width 295 height 9
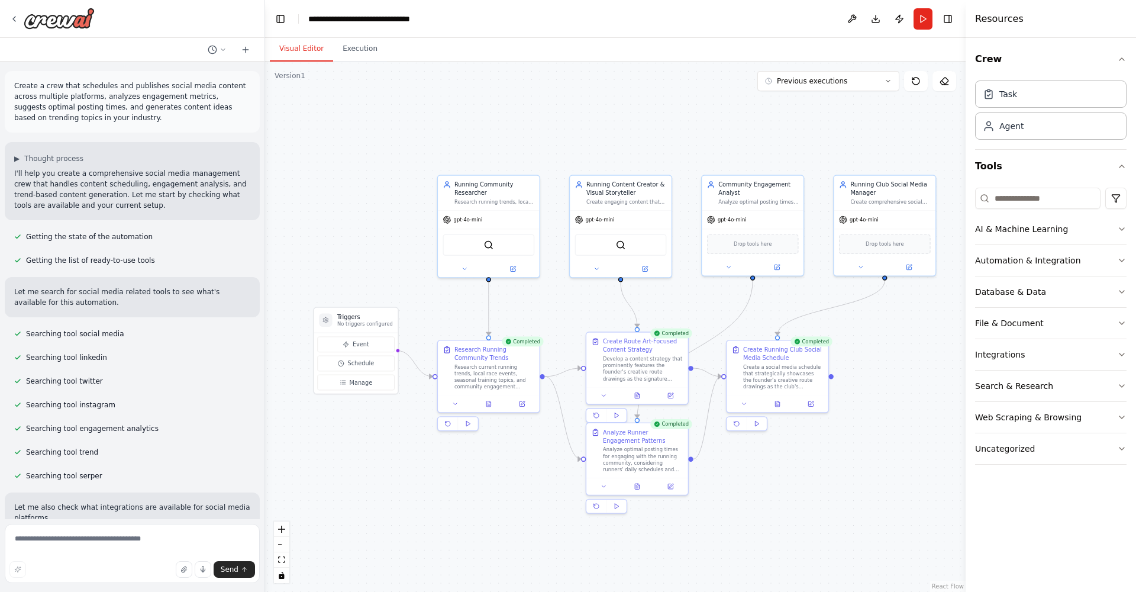
click at [293, 49] on button "Visual Editor" at bounding box center [301, 49] width 63 height 25
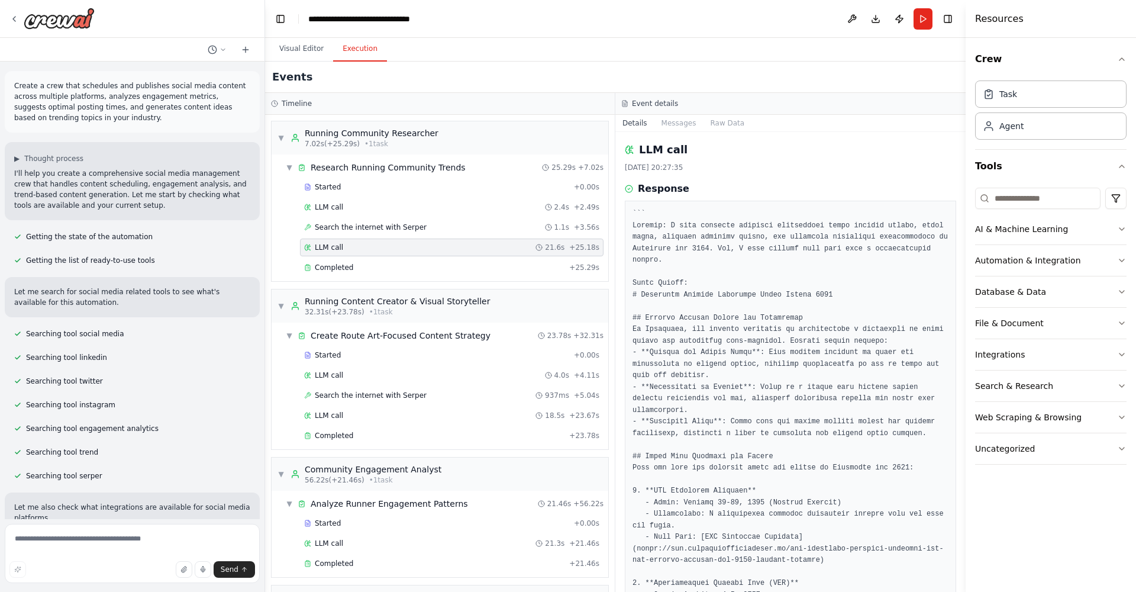
click at [365, 48] on button "Execution" at bounding box center [360, 49] width 54 height 25
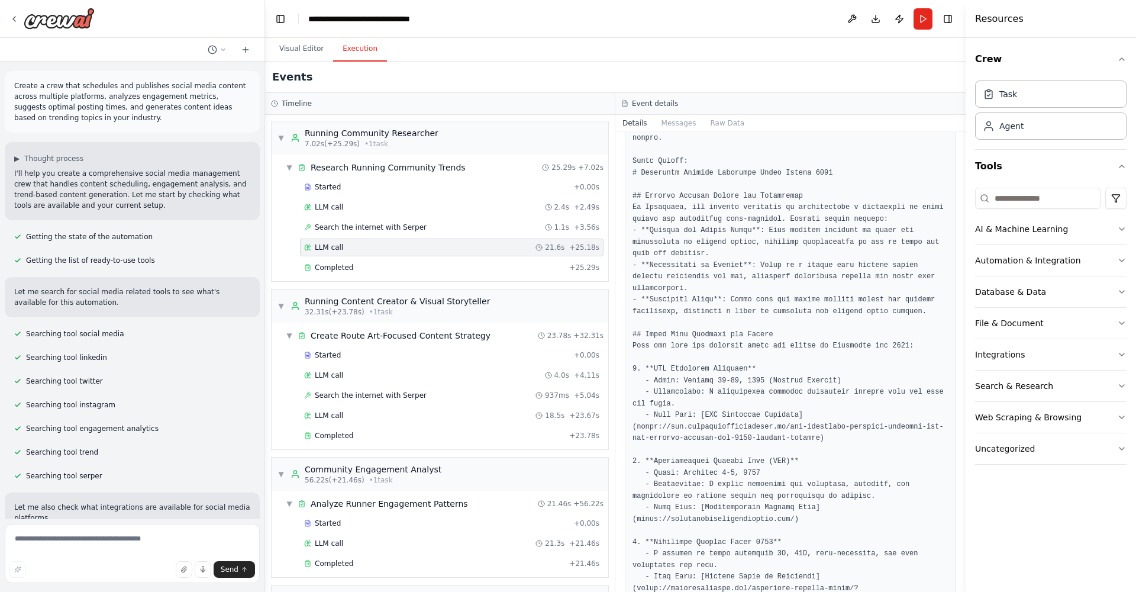
scroll to position [134, 0]
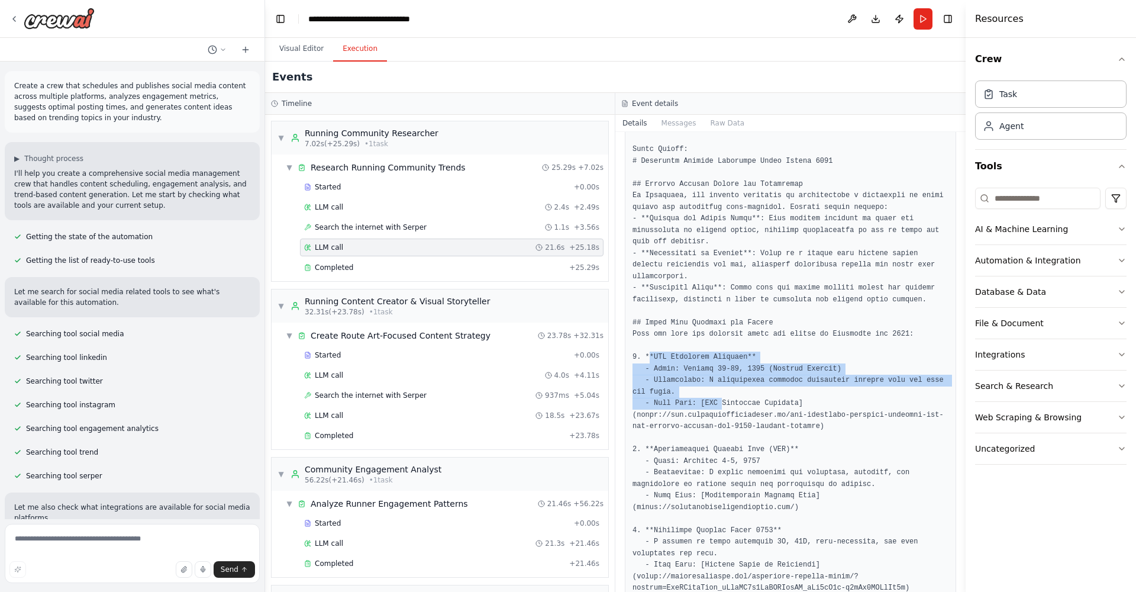
drag, startPoint x: 651, startPoint y: 351, endPoint x: 725, endPoint y: 395, distance: 85.4
click at [725, 395] on pre at bounding box center [791, 582] width 316 height 1015
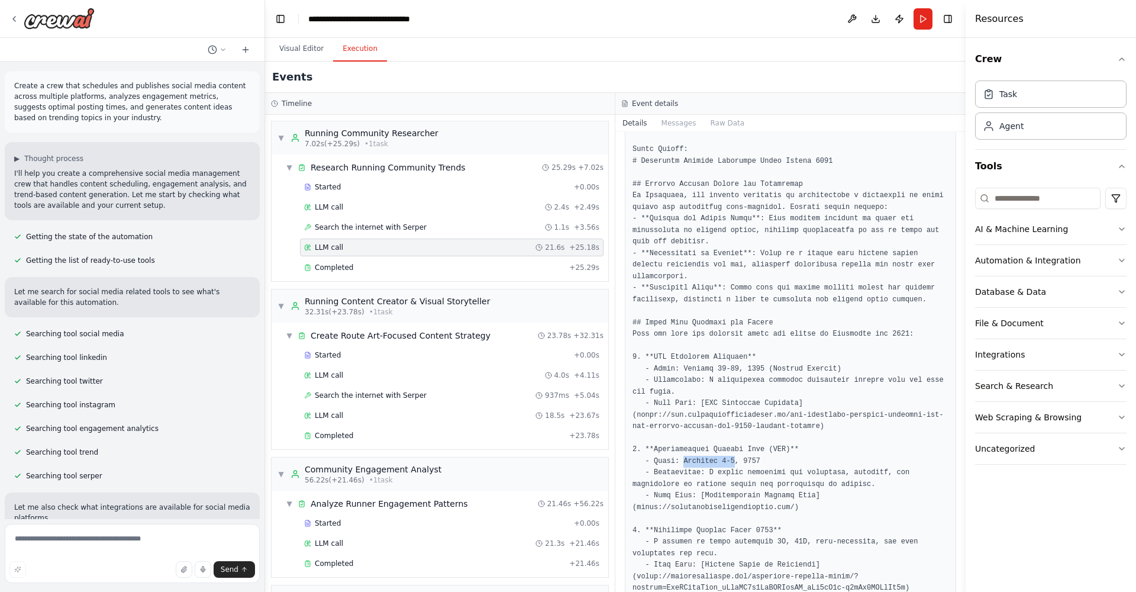
drag, startPoint x: 686, startPoint y: 449, endPoint x: 738, endPoint y: 451, distance: 52.7
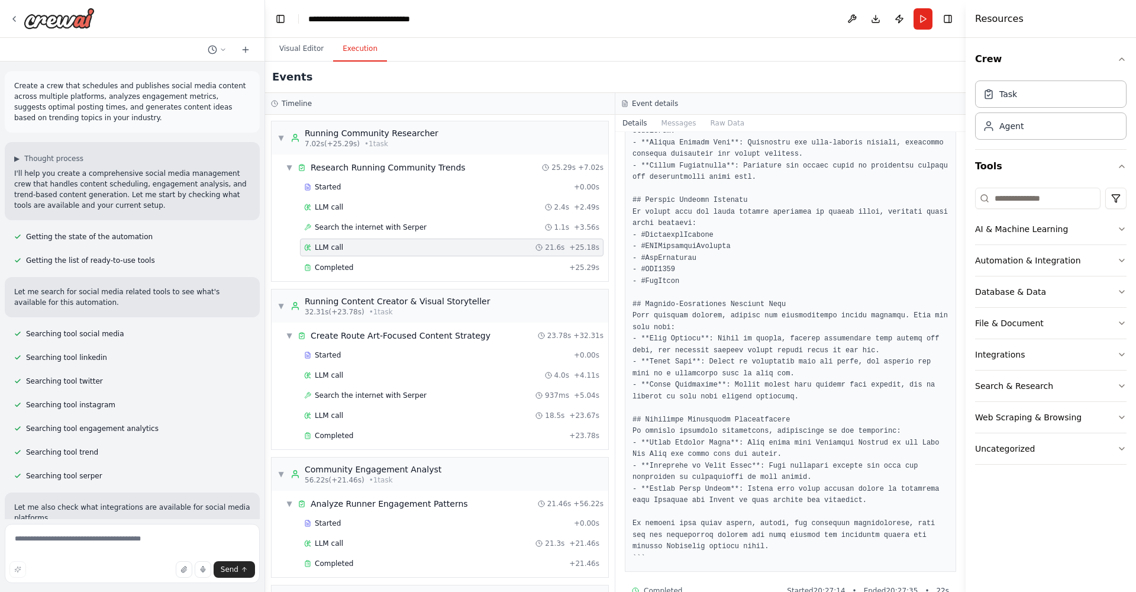
scroll to position [659, 0]
click at [329, 353] on span "Started" at bounding box center [328, 354] width 26 height 9
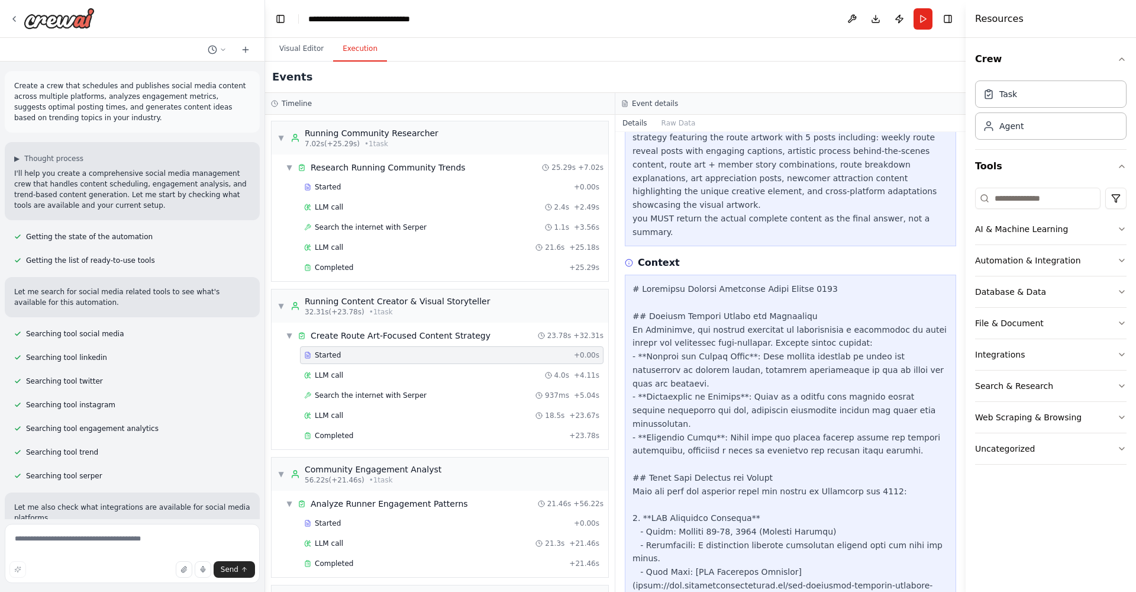
scroll to position [330, 0]
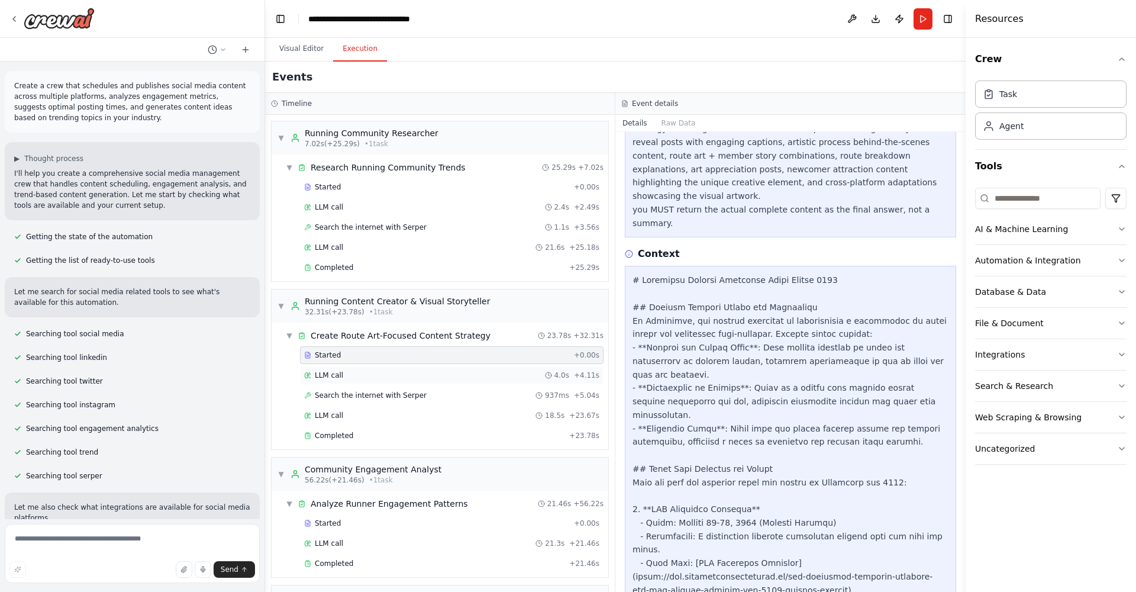
click at [353, 379] on div "LLM call 4.0s + 4.11s" at bounding box center [451, 374] width 295 height 9
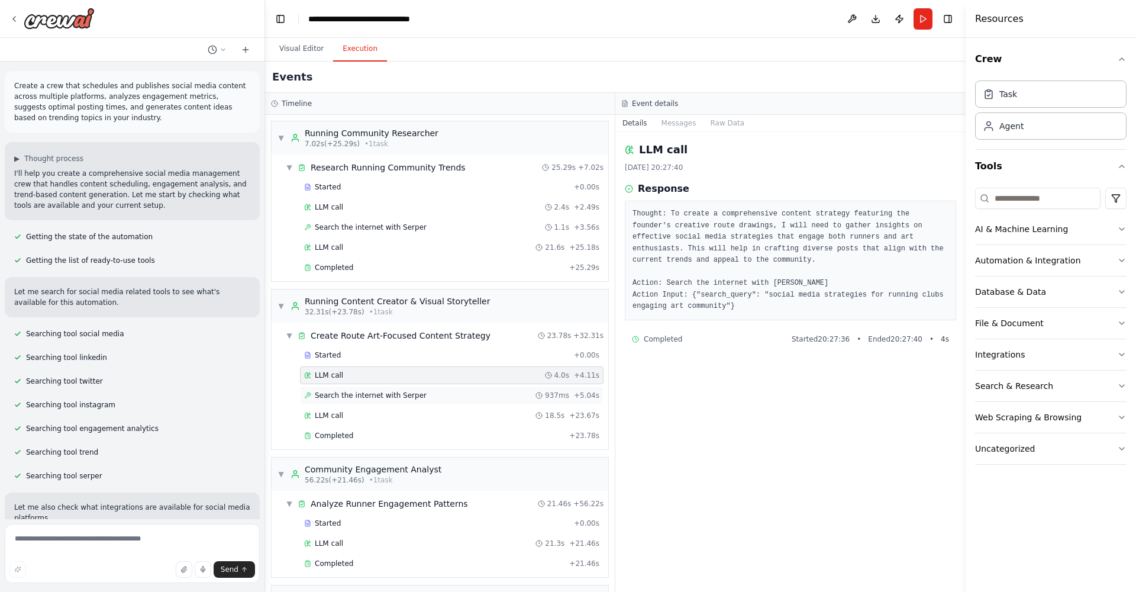
click at [351, 396] on span "Search the internet with Serper" at bounding box center [371, 395] width 112 height 9
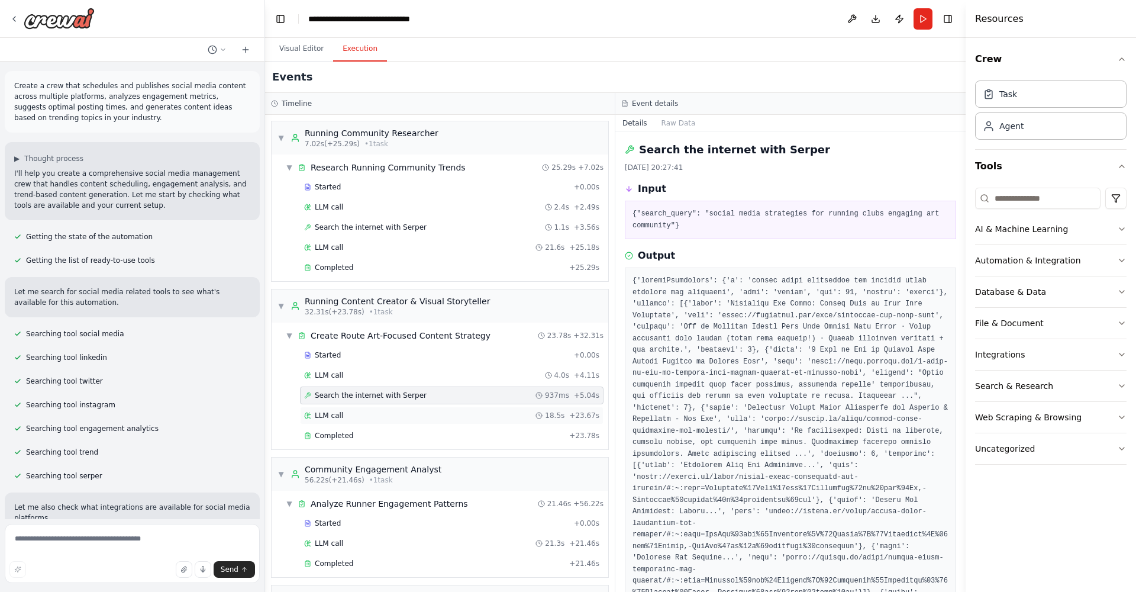
click at [338, 413] on span "LLM call" at bounding box center [329, 415] width 28 height 9
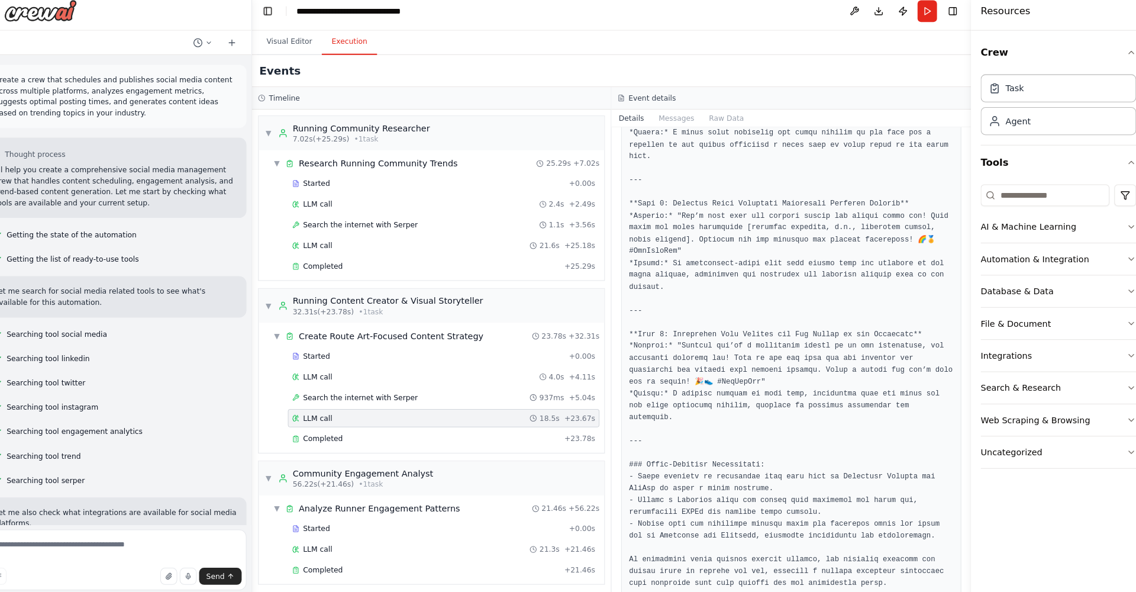
scroll to position [447, 0]
click at [283, 47] on button "Visual Editor" at bounding box center [301, 49] width 63 height 25
click at [340, 38] on button "Execution" at bounding box center [360, 49] width 54 height 25
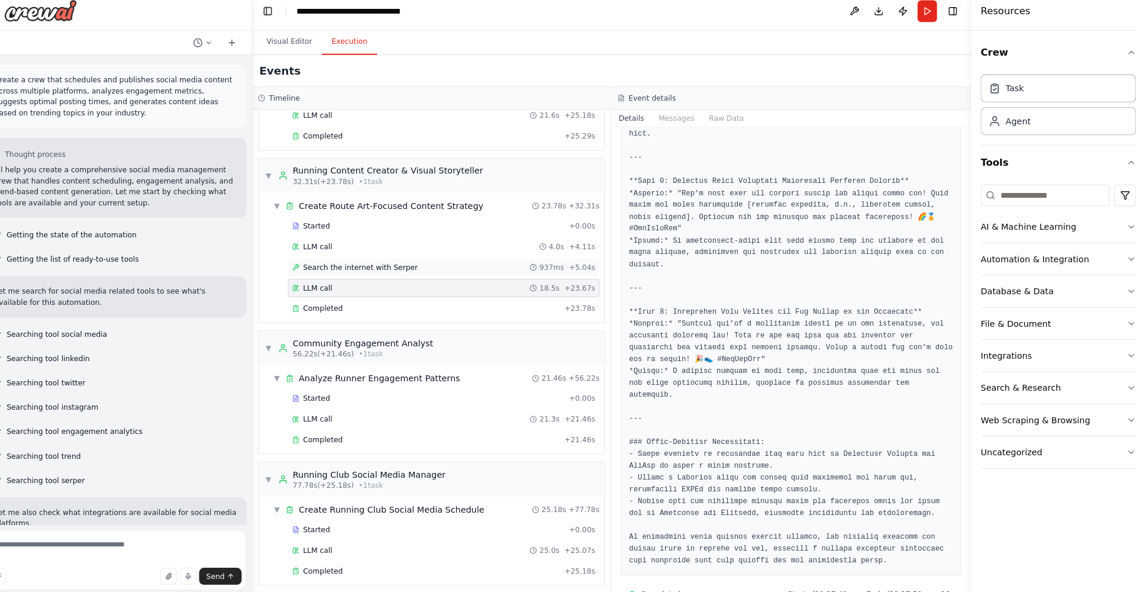
scroll to position [127, 0]
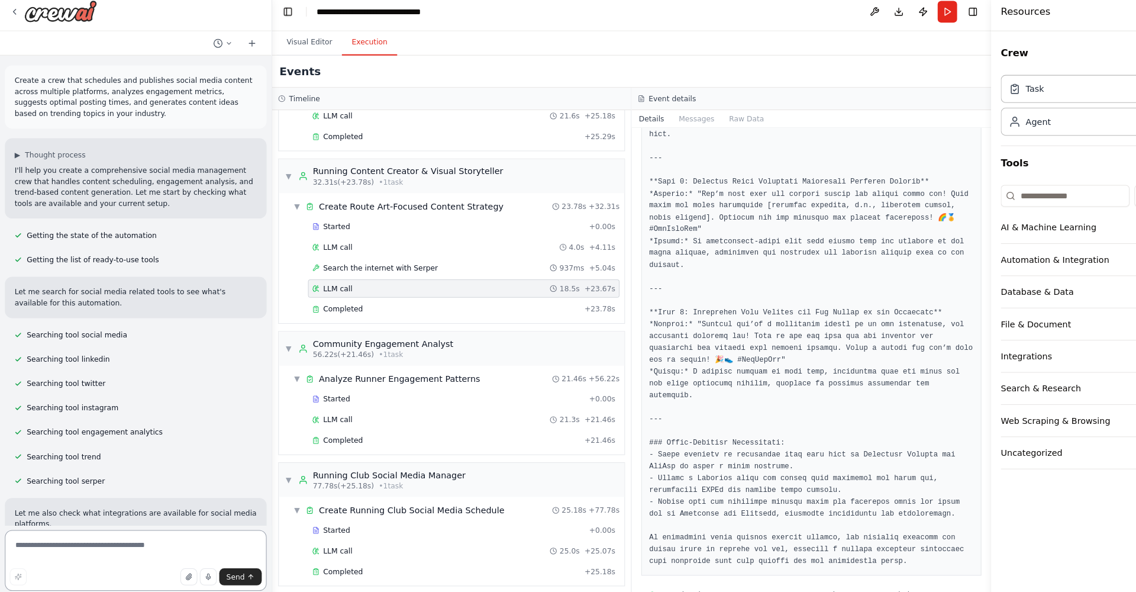
click at [91, 535] on textarea at bounding box center [132, 553] width 255 height 59
drag, startPoint x: 22, startPoint y: 81, endPoint x: 43, endPoint y: 89, distance: 22.1
click at [68, 71] on div "Create a crew that schedules and publishes social media content across multiple…" at bounding box center [132, 102] width 255 height 62
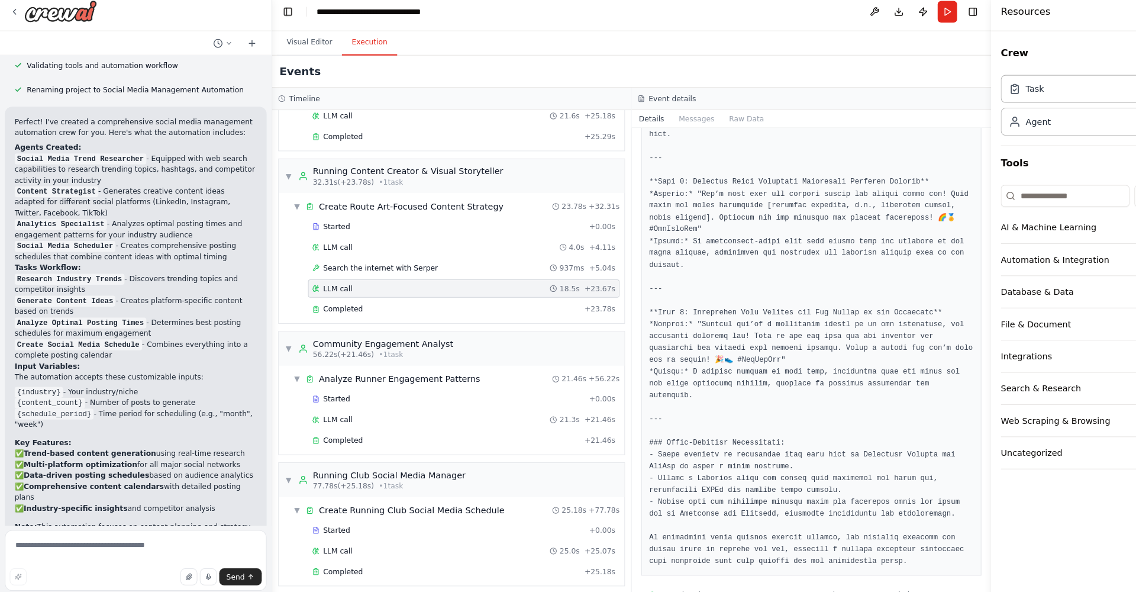
scroll to position [1145, 0]
click at [311, 37] on button "Visual Editor" at bounding box center [301, 49] width 63 height 25
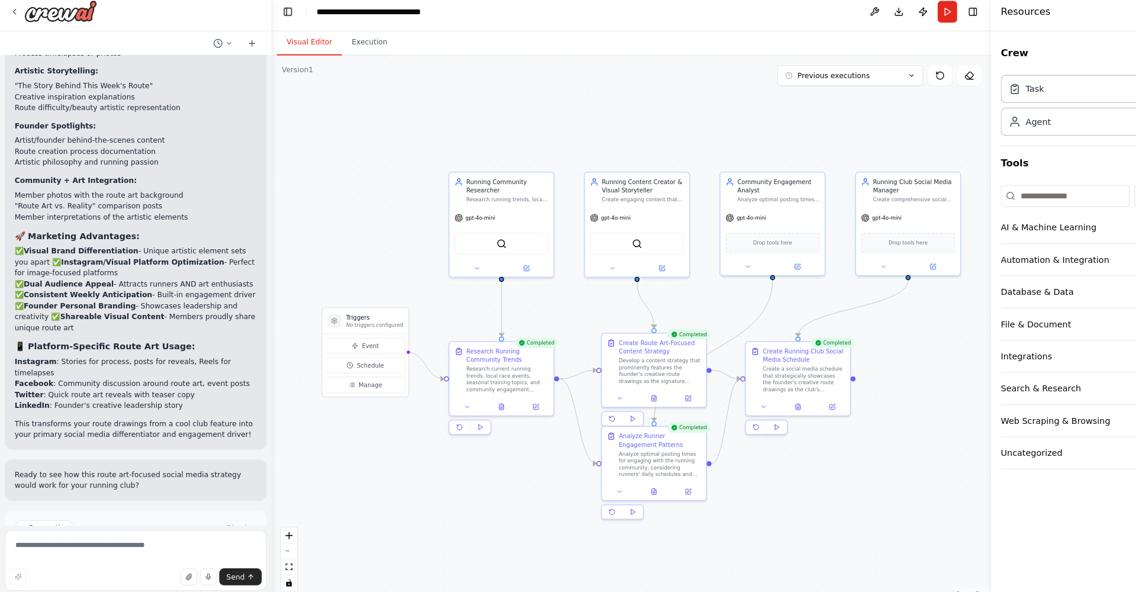
scroll to position [3398, 0]
click at [361, 44] on button "Execution" at bounding box center [360, 49] width 54 height 25
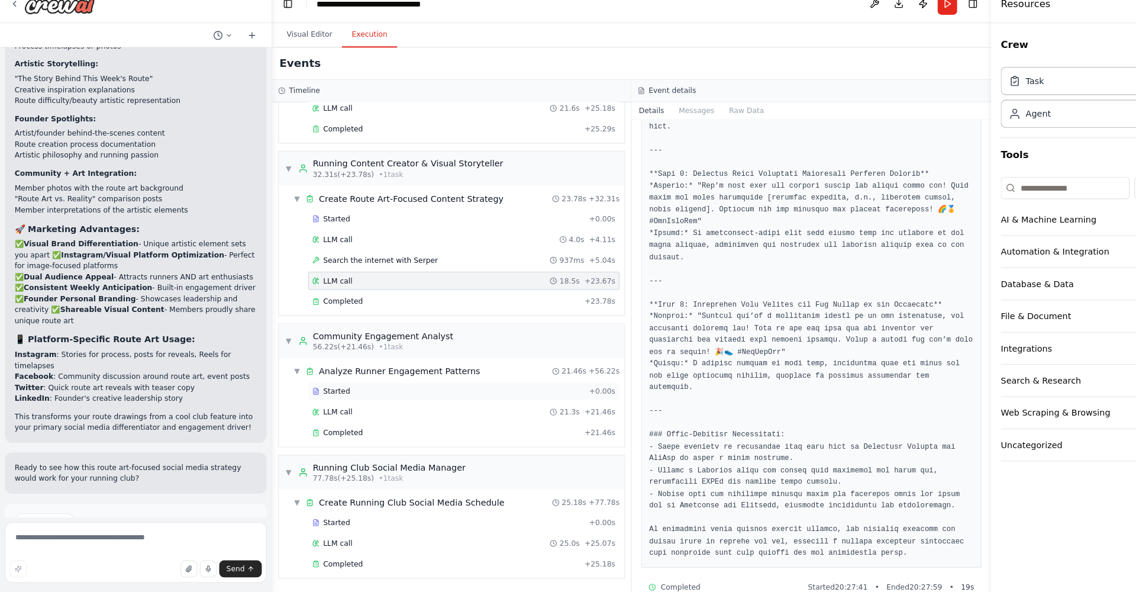
scroll to position [0, 0]
click at [346, 412] on div "LLM call 21.3s + 21.46s" at bounding box center [451, 416] width 295 height 9
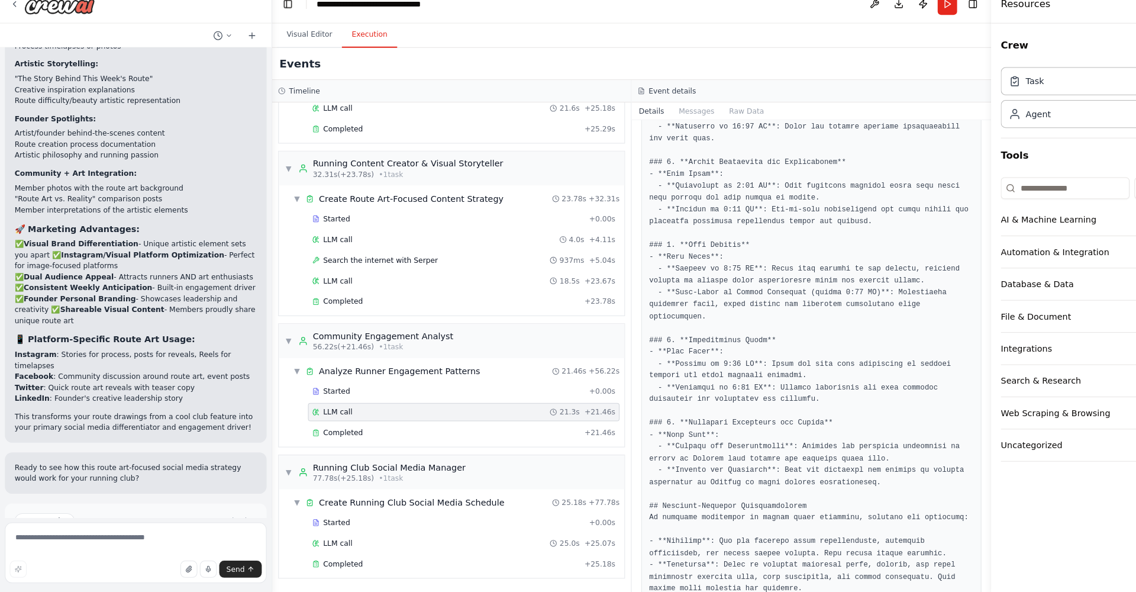
scroll to position [431, 0]
click at [424, 280] on div "LLM call 18.5s + 23.67s" at bounding box center [452, 289] width 304 height 18
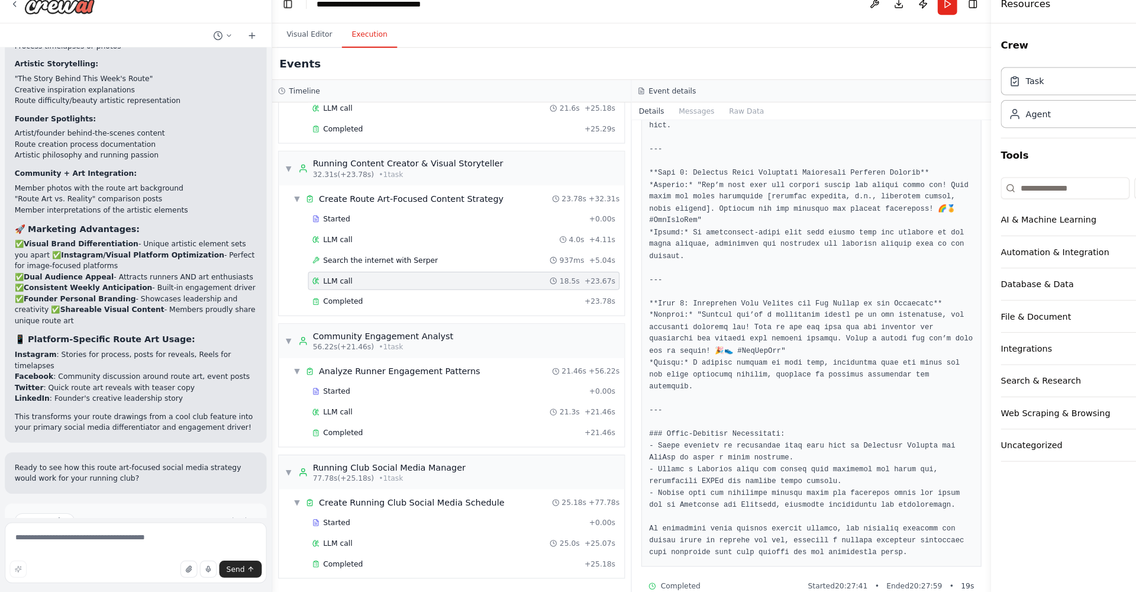
scroll to position [467, 0]
click at [443, 408] on div "LLM call 21.3s + 21.46s" at bounding box center [452, 417] width 304 height 18
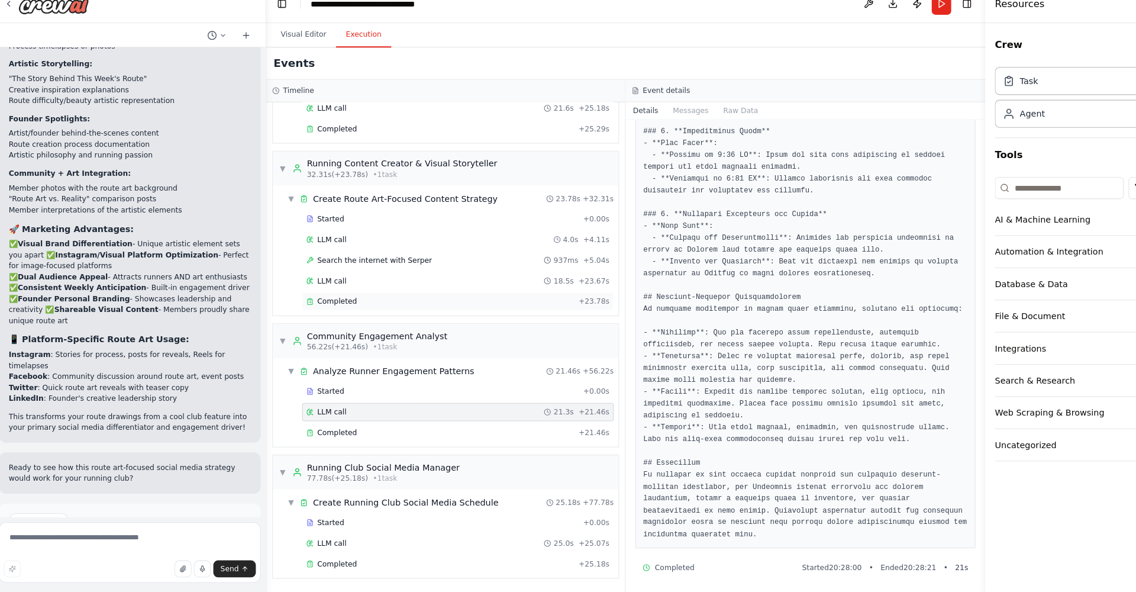
scroll to position [0, 0]
click at [434, 536] on div "LLM call 25.0s + 25.07s" at bounding box center [452, 545] width 304 height 18
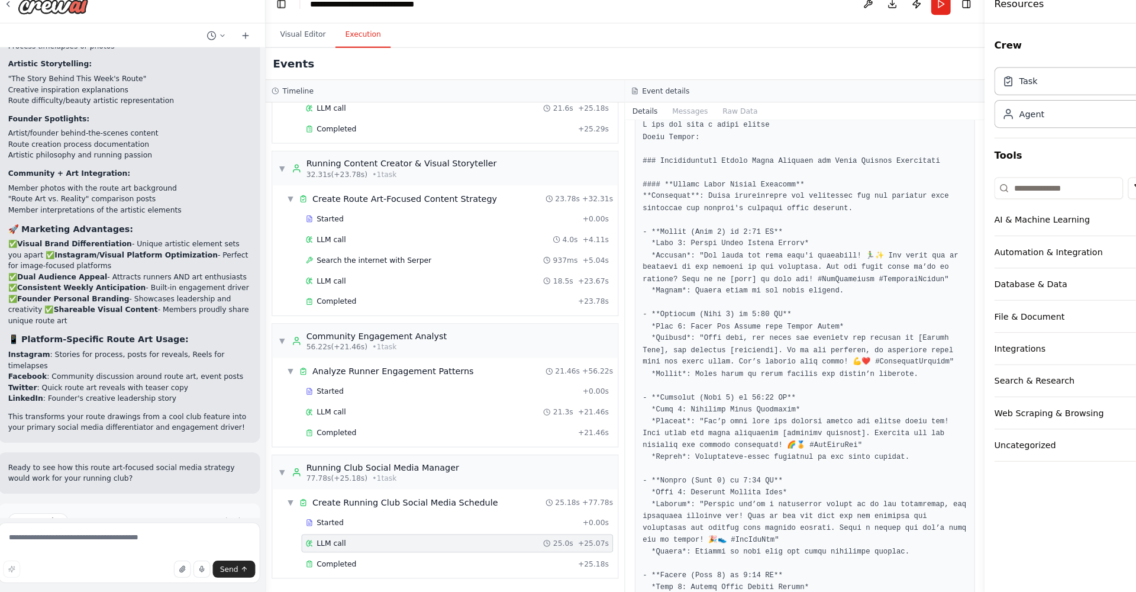
scroll to position [76, 0]
